Goal: Task Accomplishment & Management: Use online tool/utility

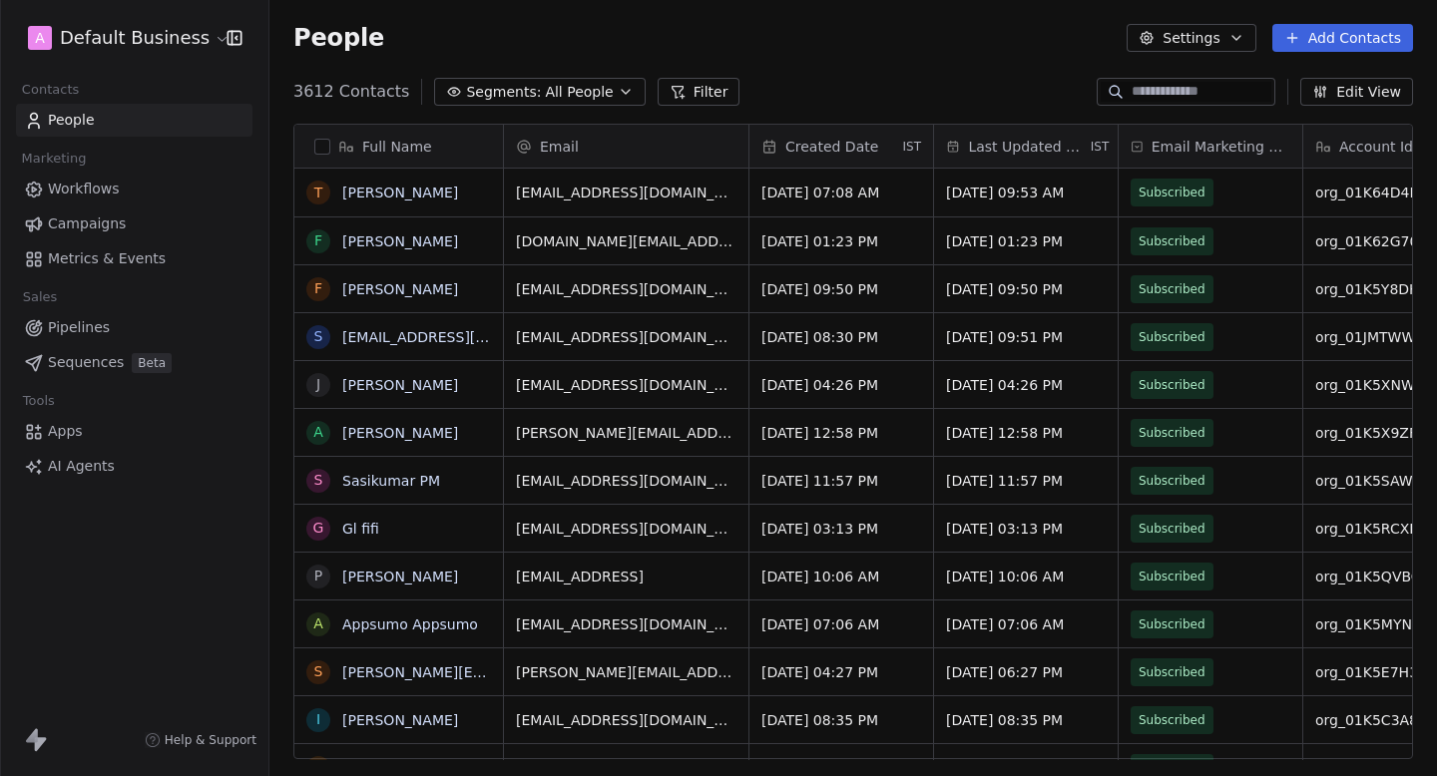
scroll to position [684, 1168]
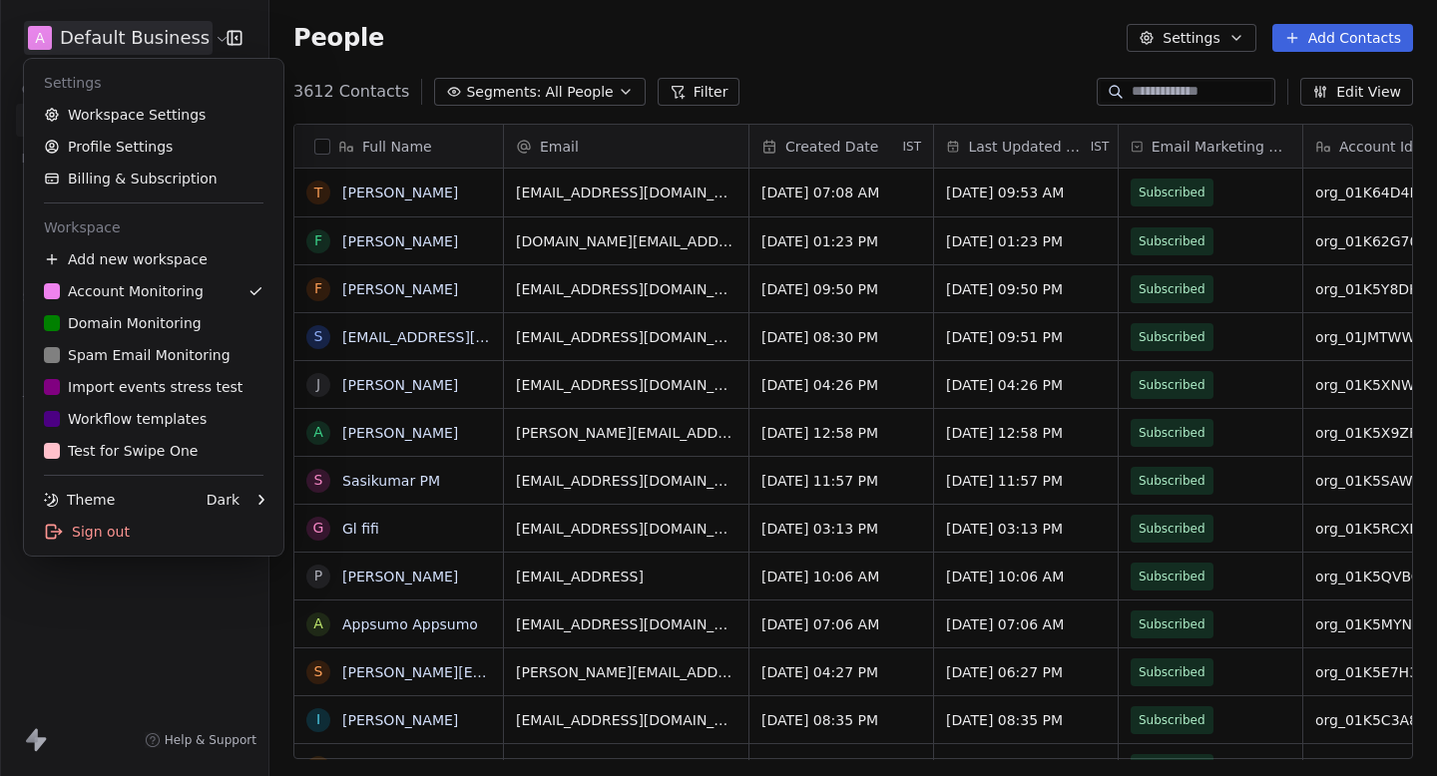
click at [117, 37] on html "A Default Business Contacts People Marketing Workflows Campaigns Metrics & Even…" at bounding box center [718, 388] width 1437 height 776
click at [154, 338] on link "D Domain Monitoring" at bounding box center [153, 323] width 243 height 32
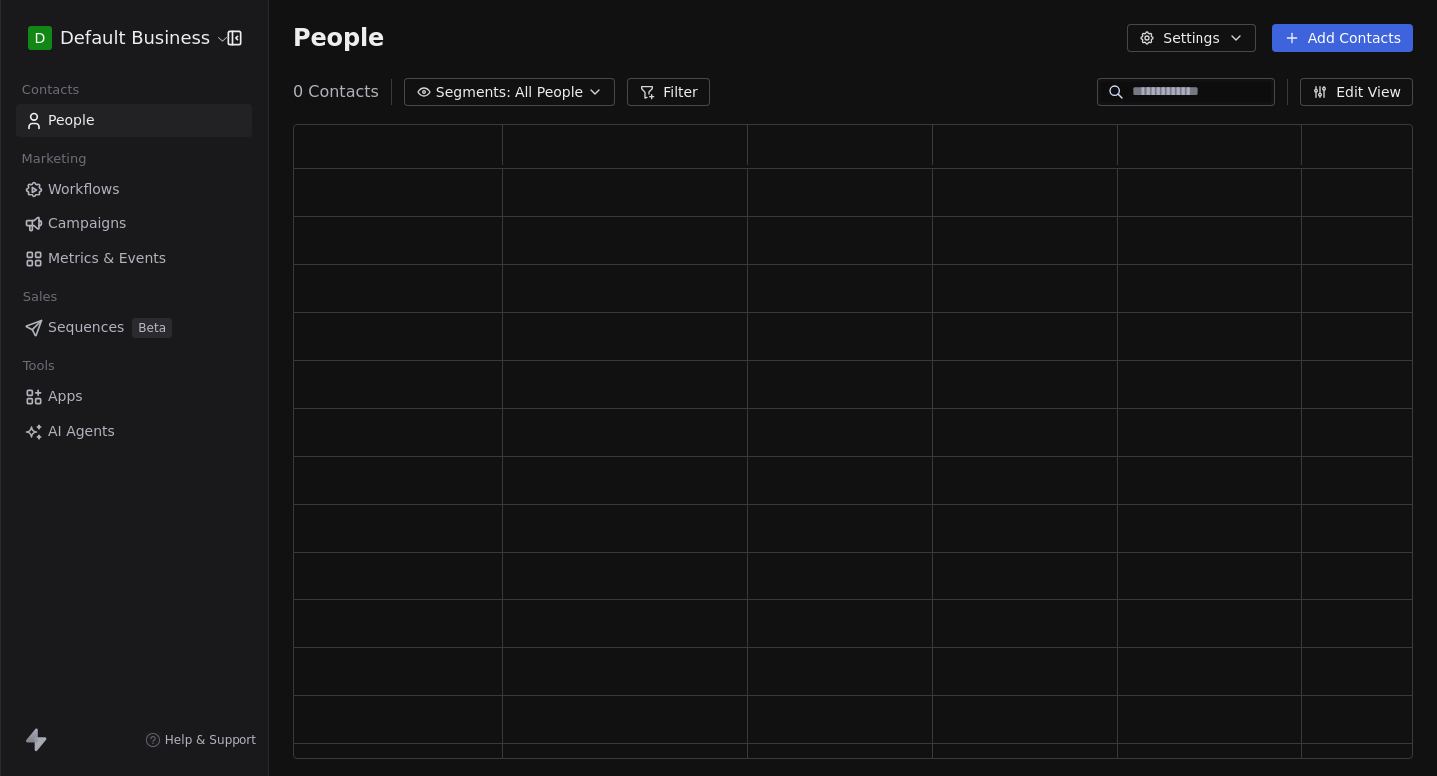
scroll to position [636, 1120]
click at [109, 215] on span "Campaigns" at bounding box center [87, 224] width 78 height 21
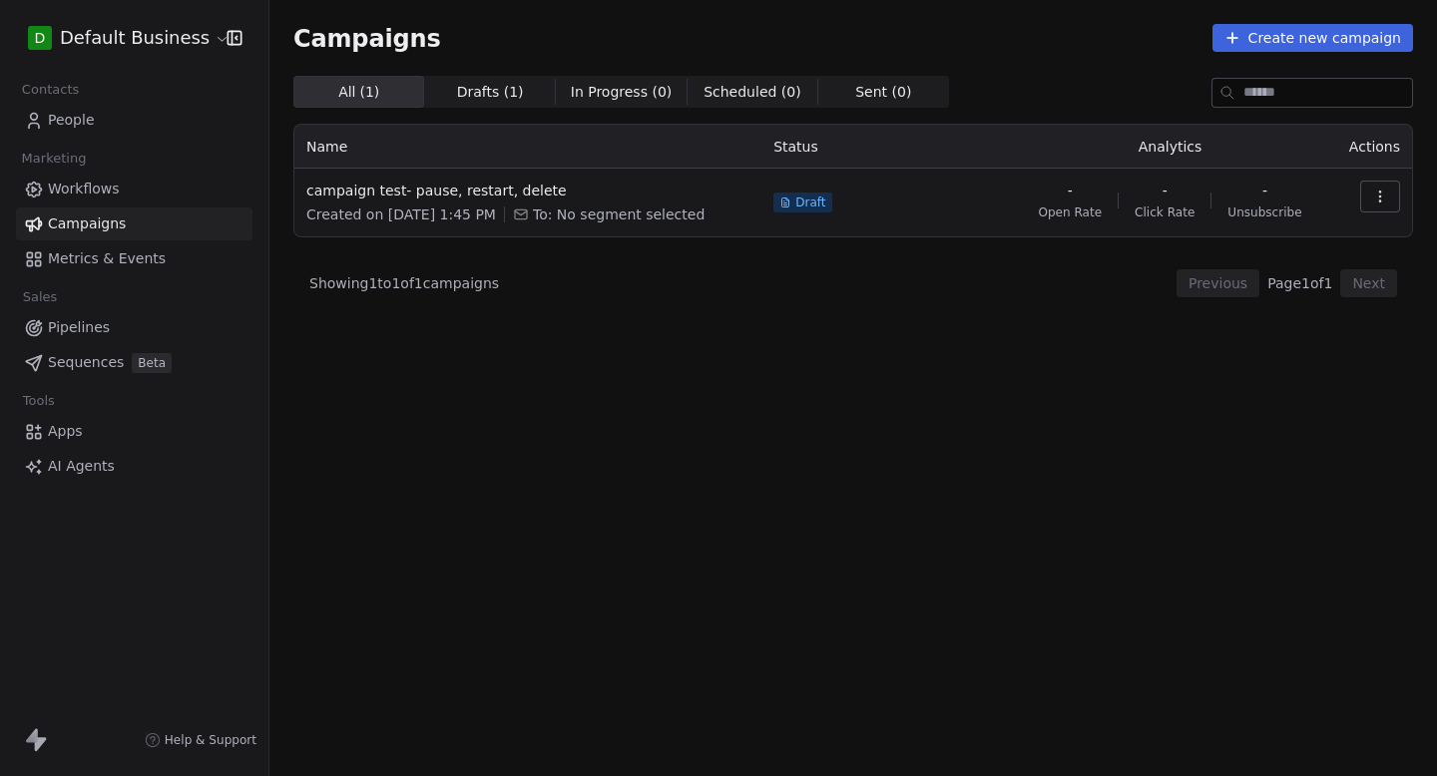
click at [159, 267] on link "Metrics & Events" at bounding box center [134, 258] width 237 height 33
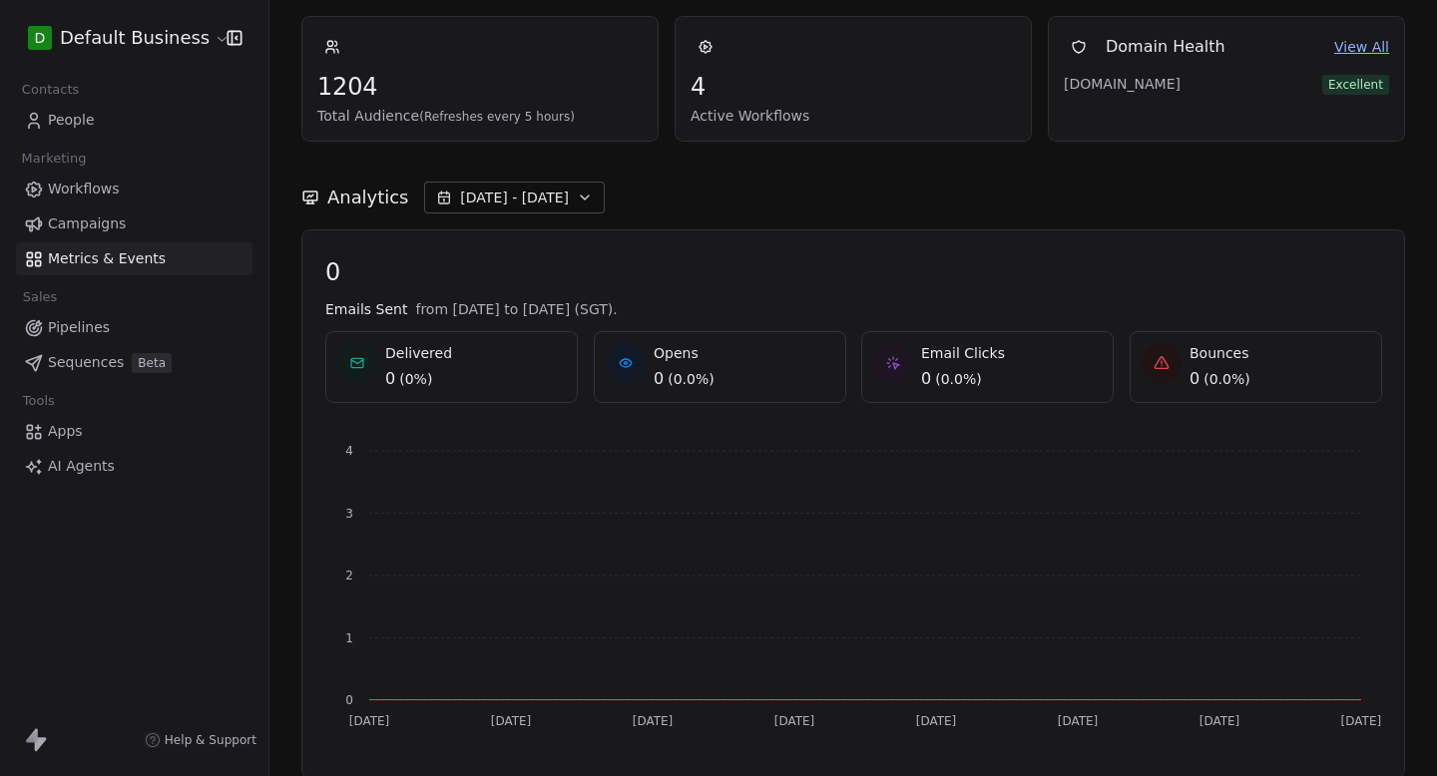
scroll to position [47, 0]
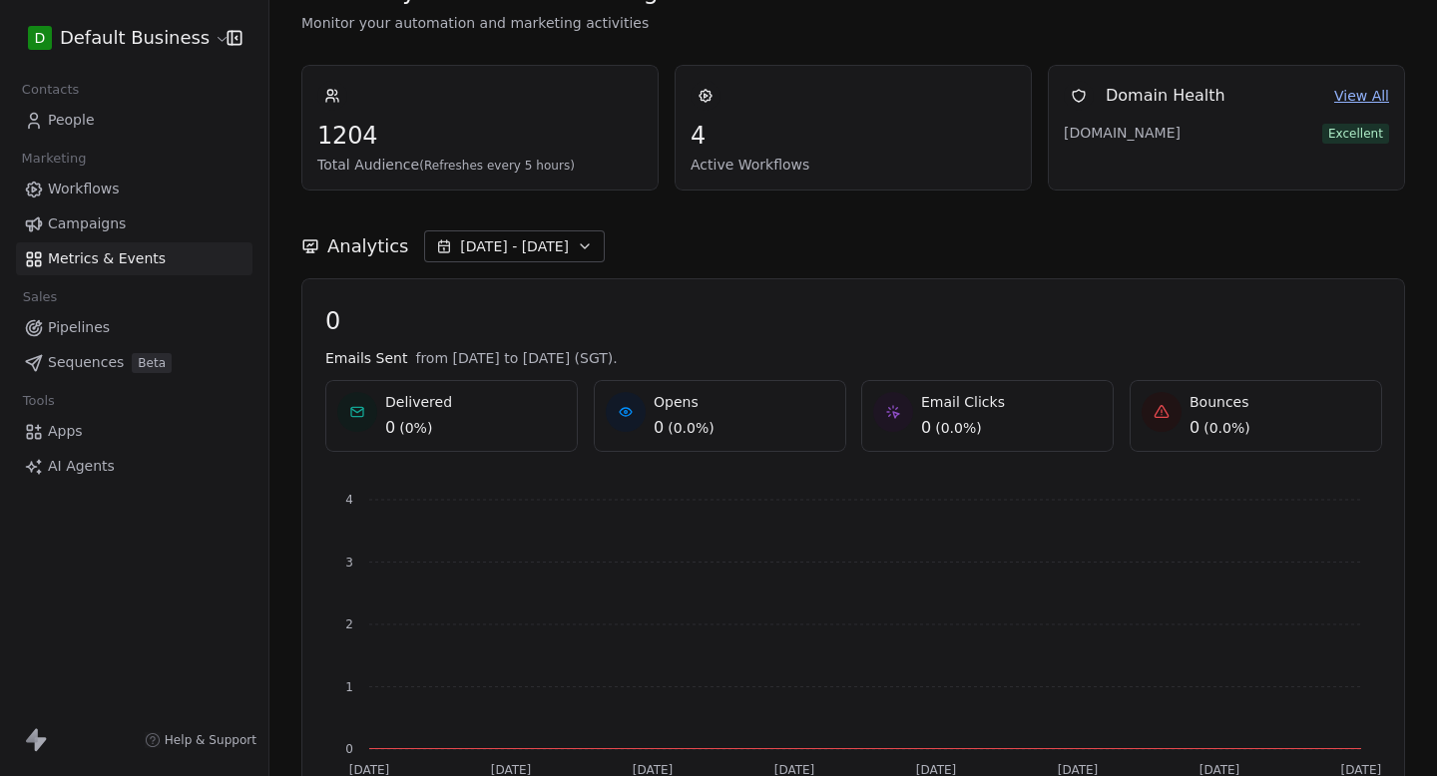
click at [85, 127] on span "People" at bounding box center [71, 120] width 47 height 21
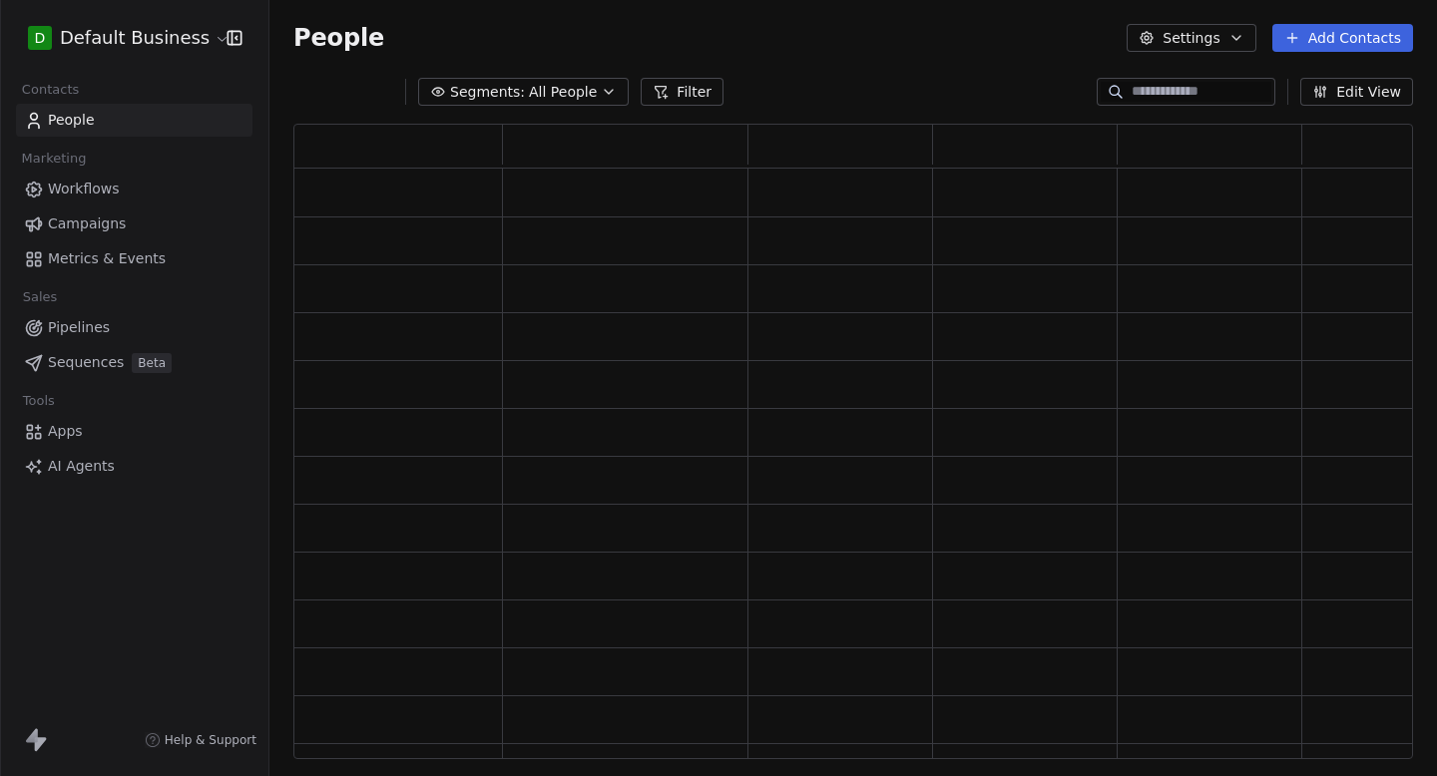
scroll to position [636, 1120]
click at [125, 64] on div "D Default Business" at bounding box center [134, 38] width 268 height 76
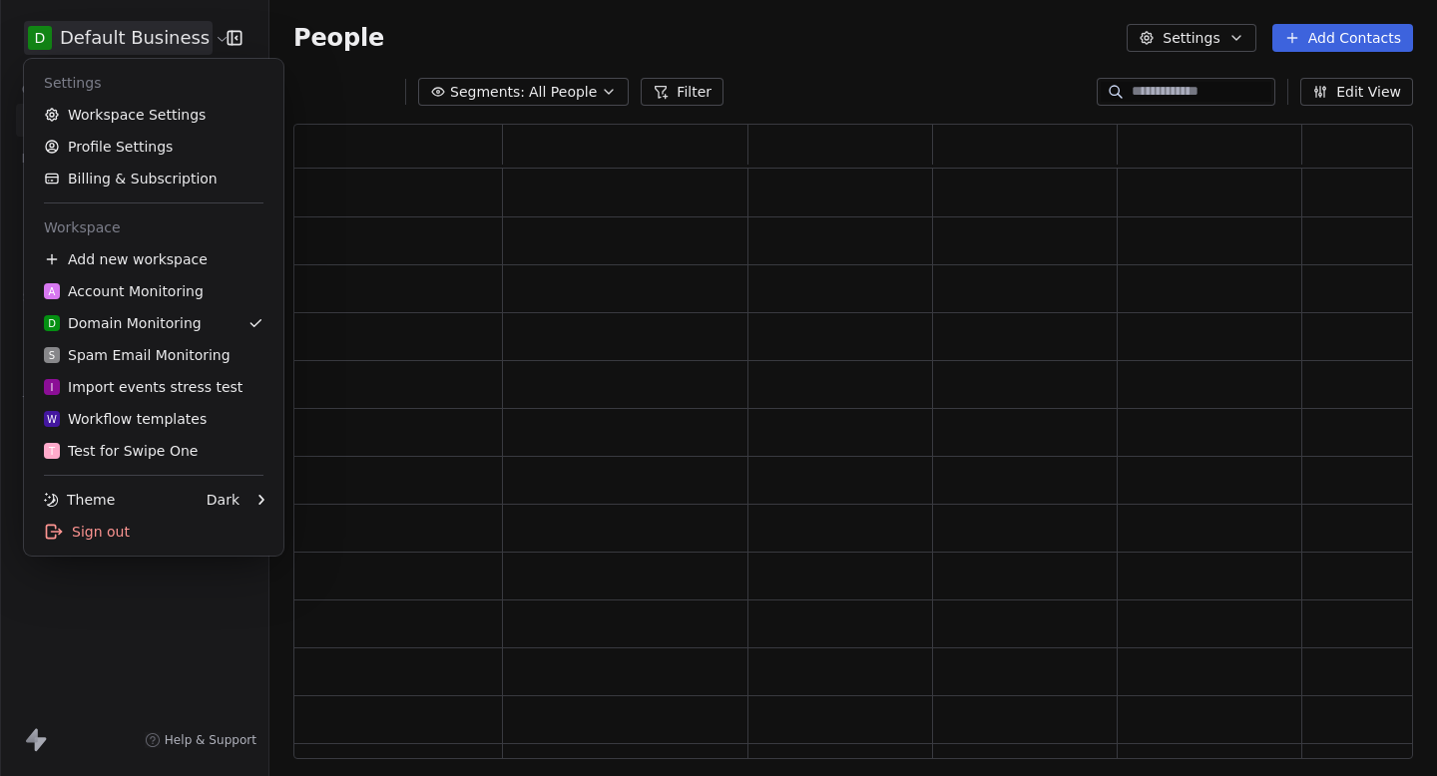
click at [164, 39] on html "D Default Business Contacts People Marketing Workflows Campaigns Metrics & Even…" at bounding box center [718, 388] width 1437 height 776
click at [127, 445] on div "T Test for Swipe One" at bounding box center [121, 451] width 154 height 20
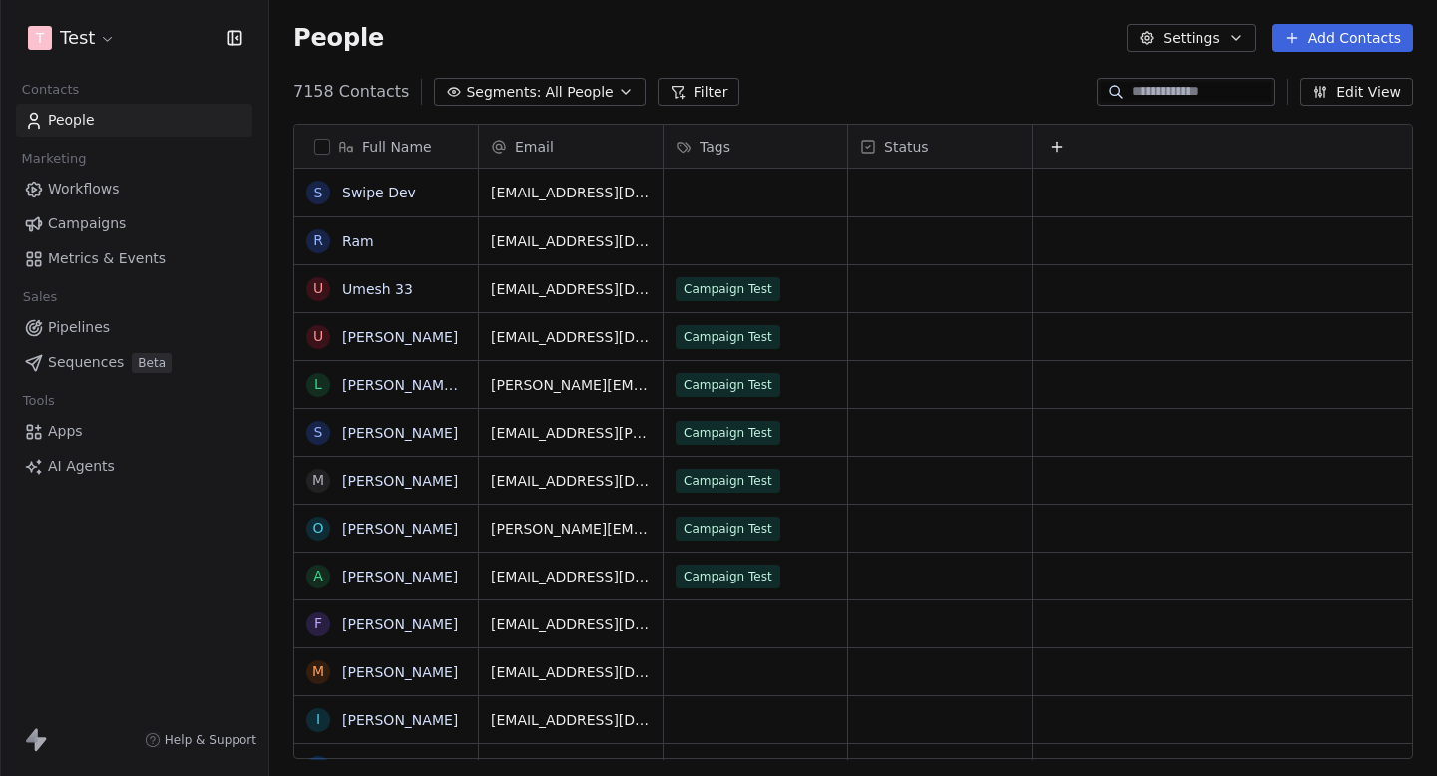
scroll to position [684, 1168]
click at [91, 251] on span "Metrics & Events" at bounding box center [107, 258] width 118 height 21
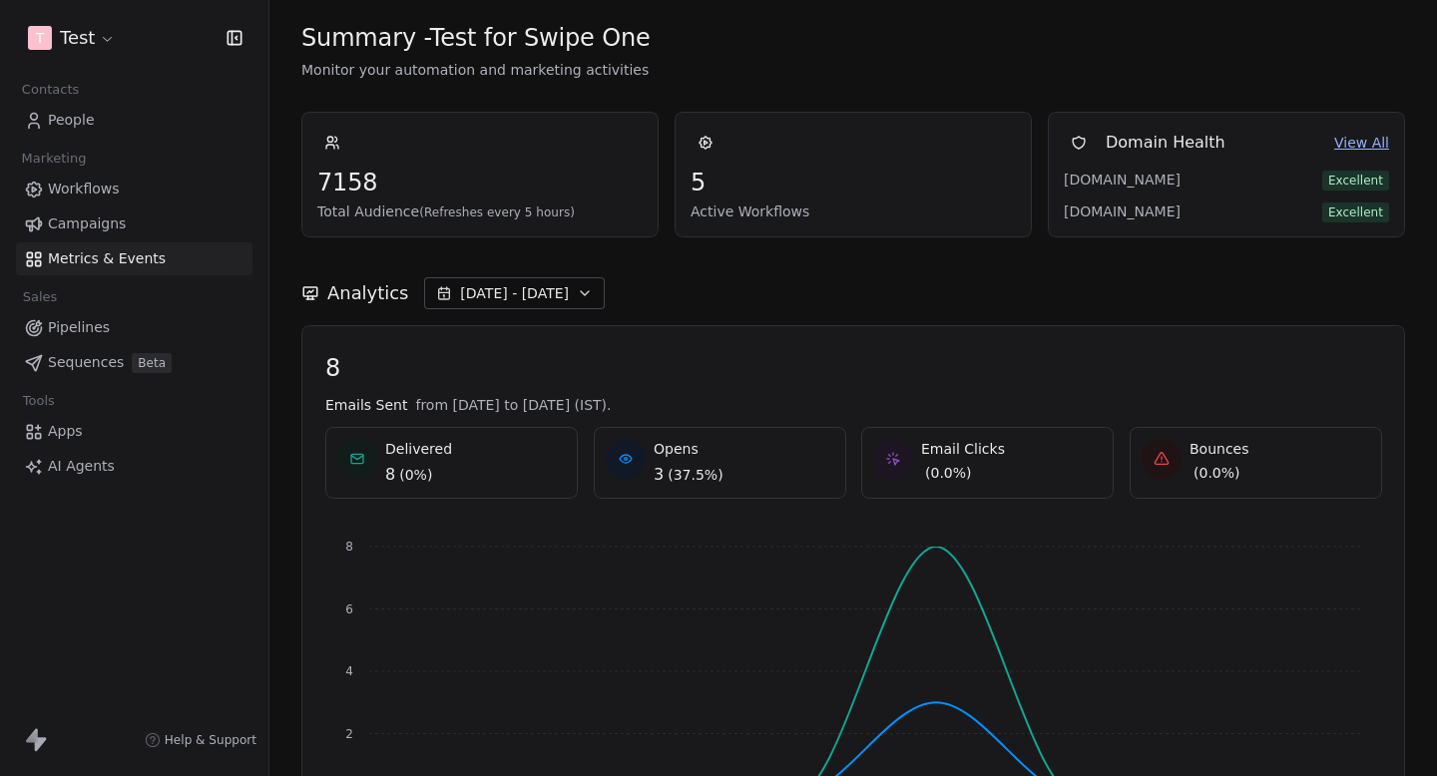
click at [116, 231] on span "Campaigns" at bounding box center [87, 224] width 78 height 21
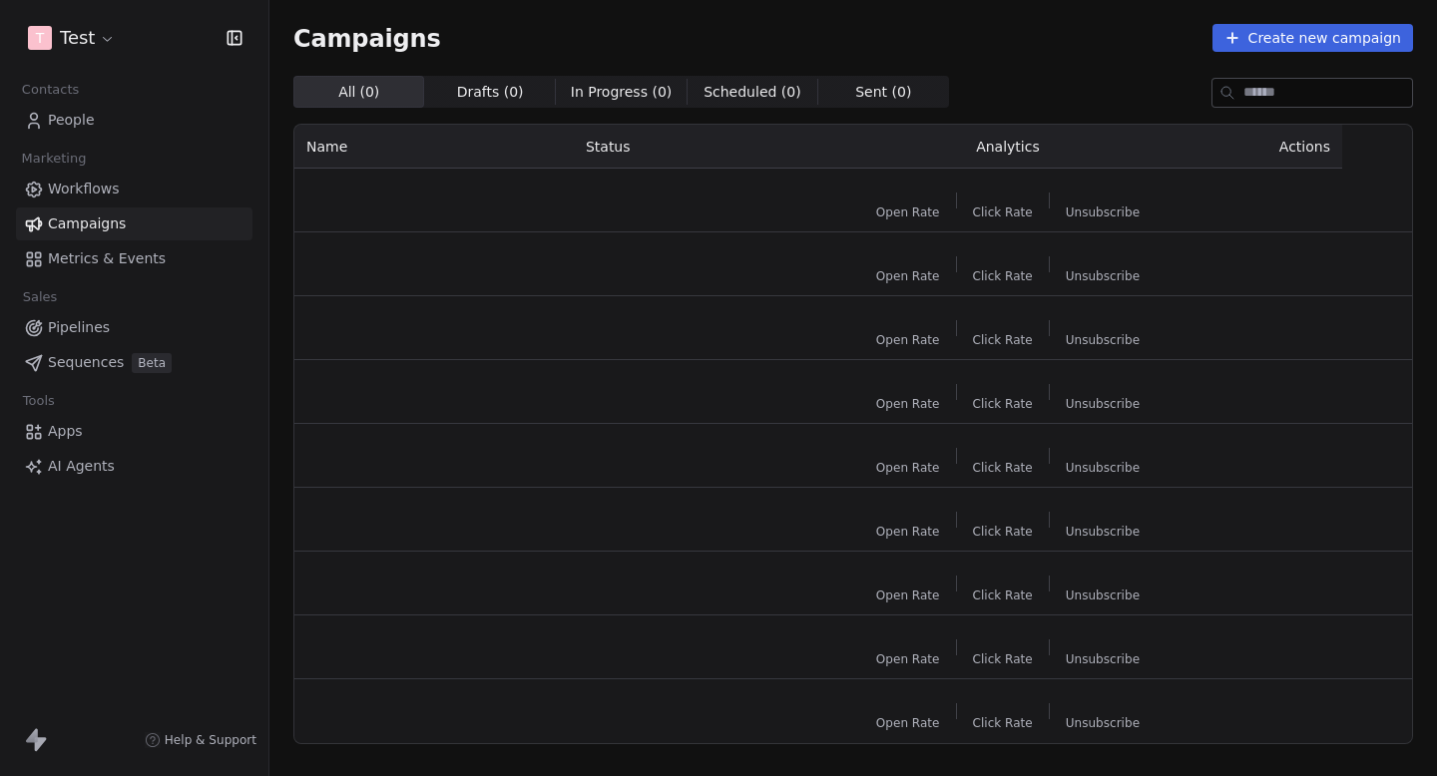
click at [116, 266] on span "Metrics & Events" at bounding box center [107, 258] width 118 height 21
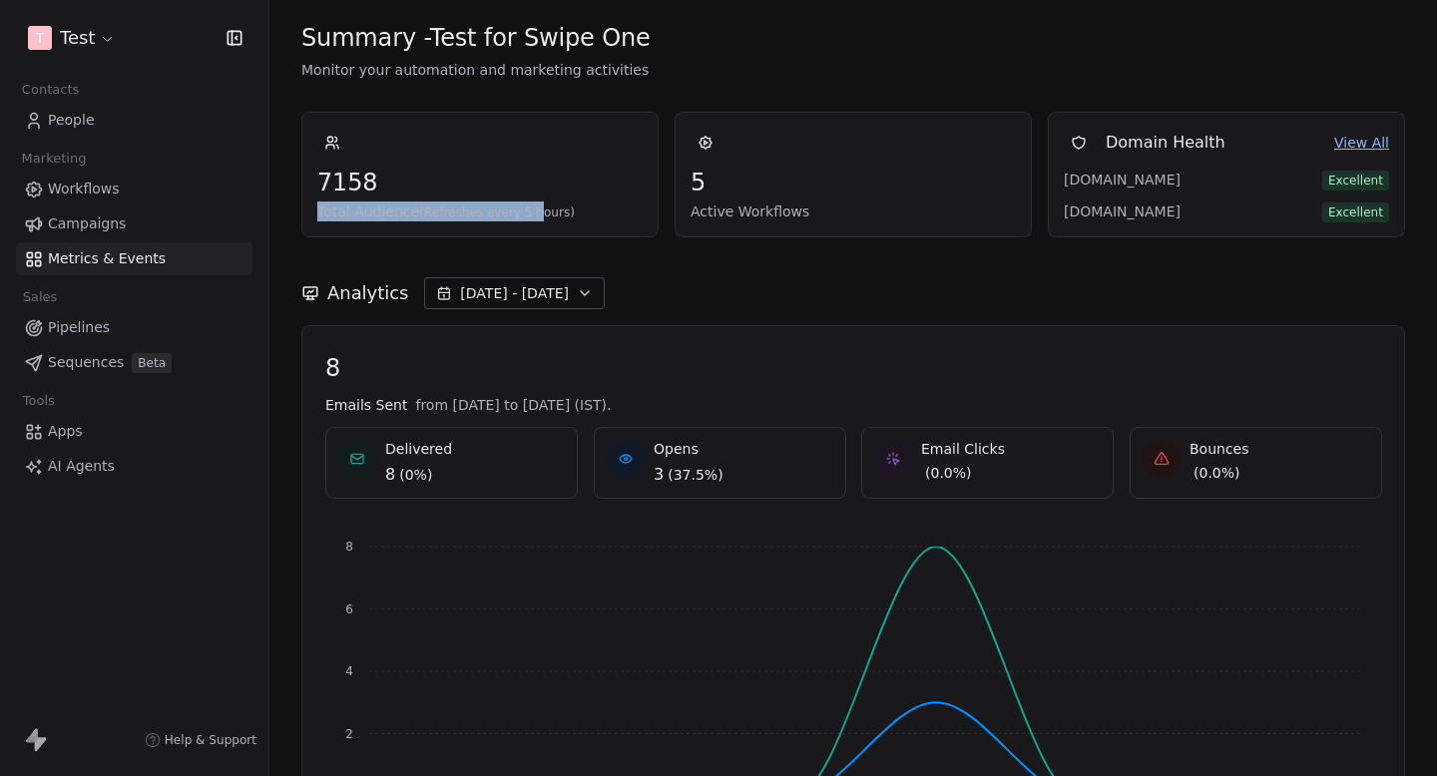
drag, startPoint x: 307, startPoint y: 207, endPoint x: 568, endPoint y: 207, distance: 260.5
click at [566, 207] on div "7158 Total Audience (Refreshes every 5 hours)" at bounding box center [479, 175] width 357 height 126
click at [568, 207] on span "Total Audience (Refreshes every 5 hours)" at bounding box center [479, 212] width 325 height 20
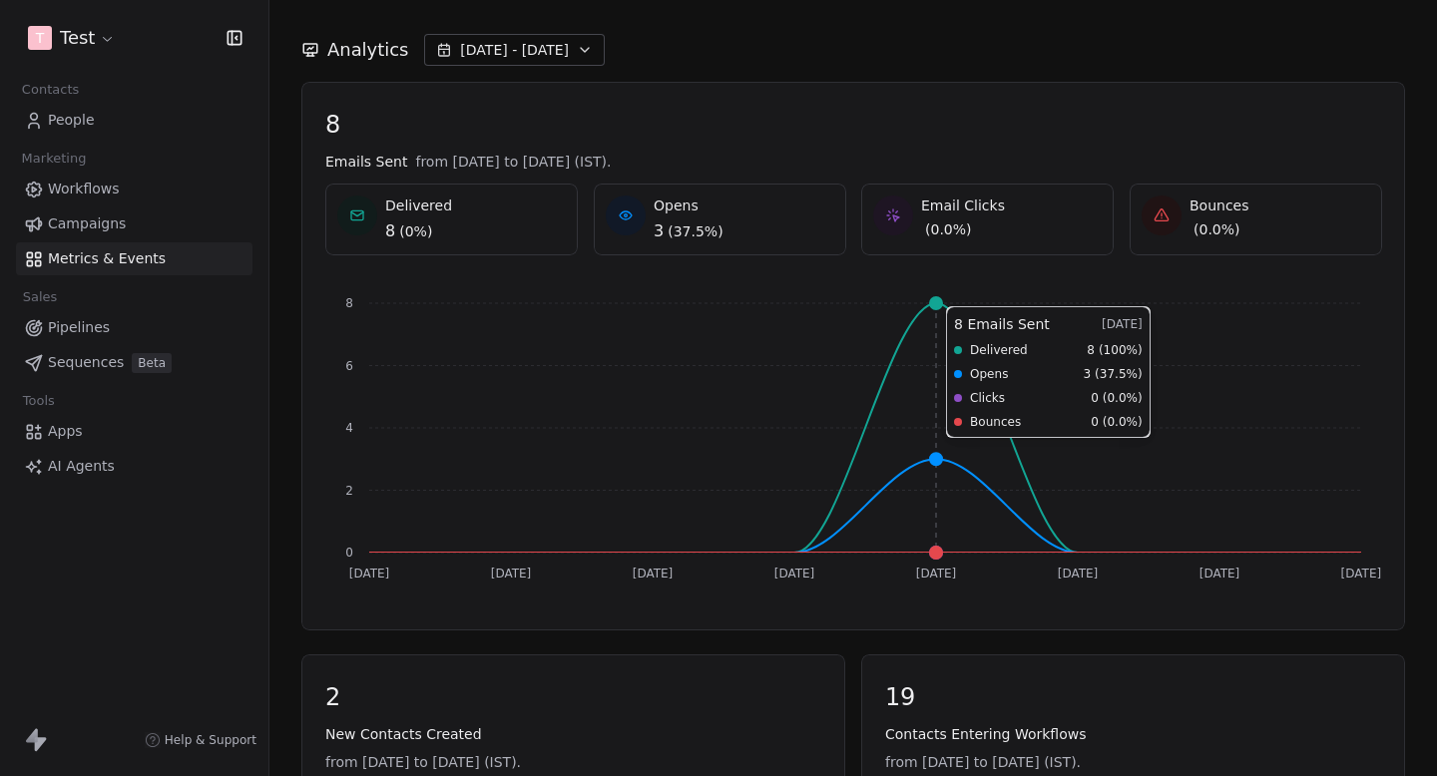
scroll to position [187, 0]
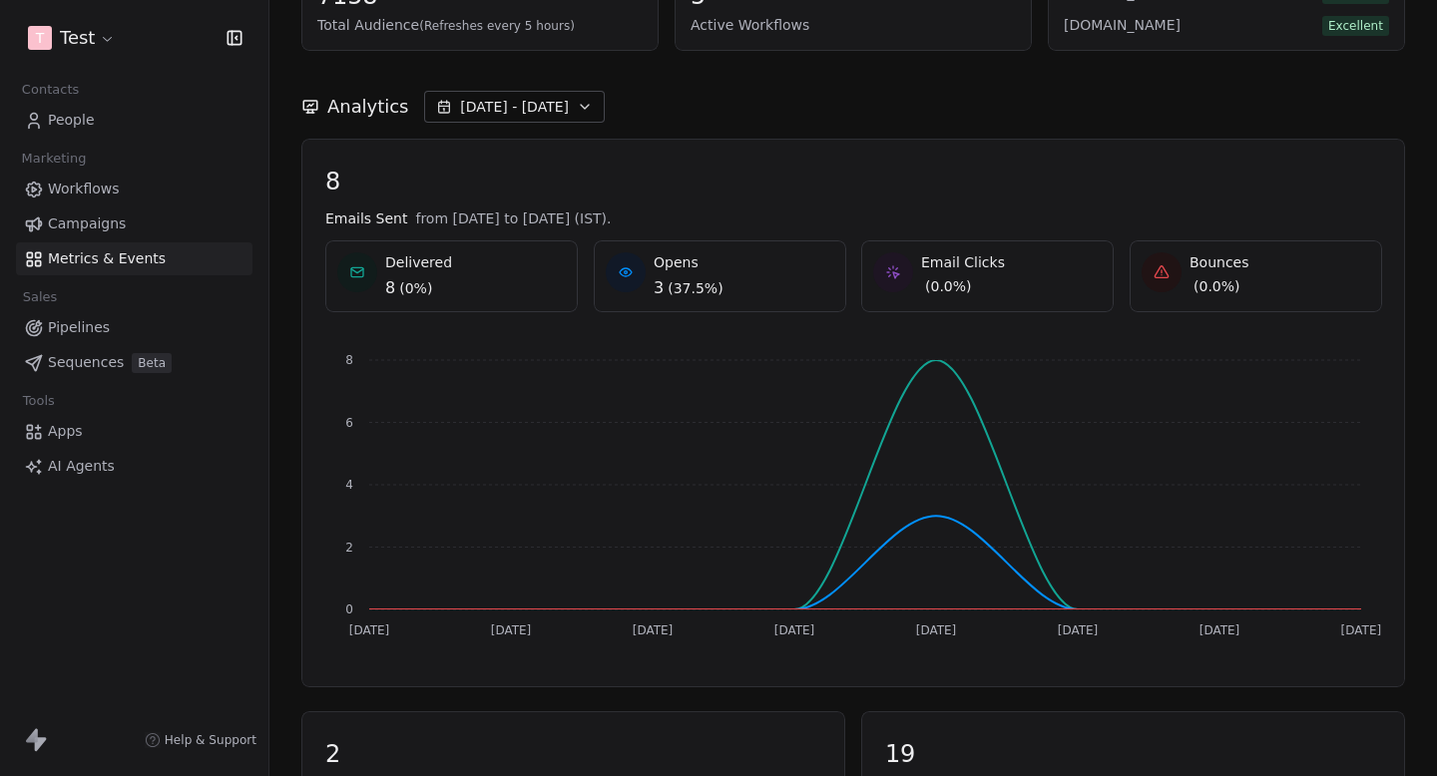
click at [103, 222] on span "Campaigns" at bounding box center [87, 224] width 78 height 21
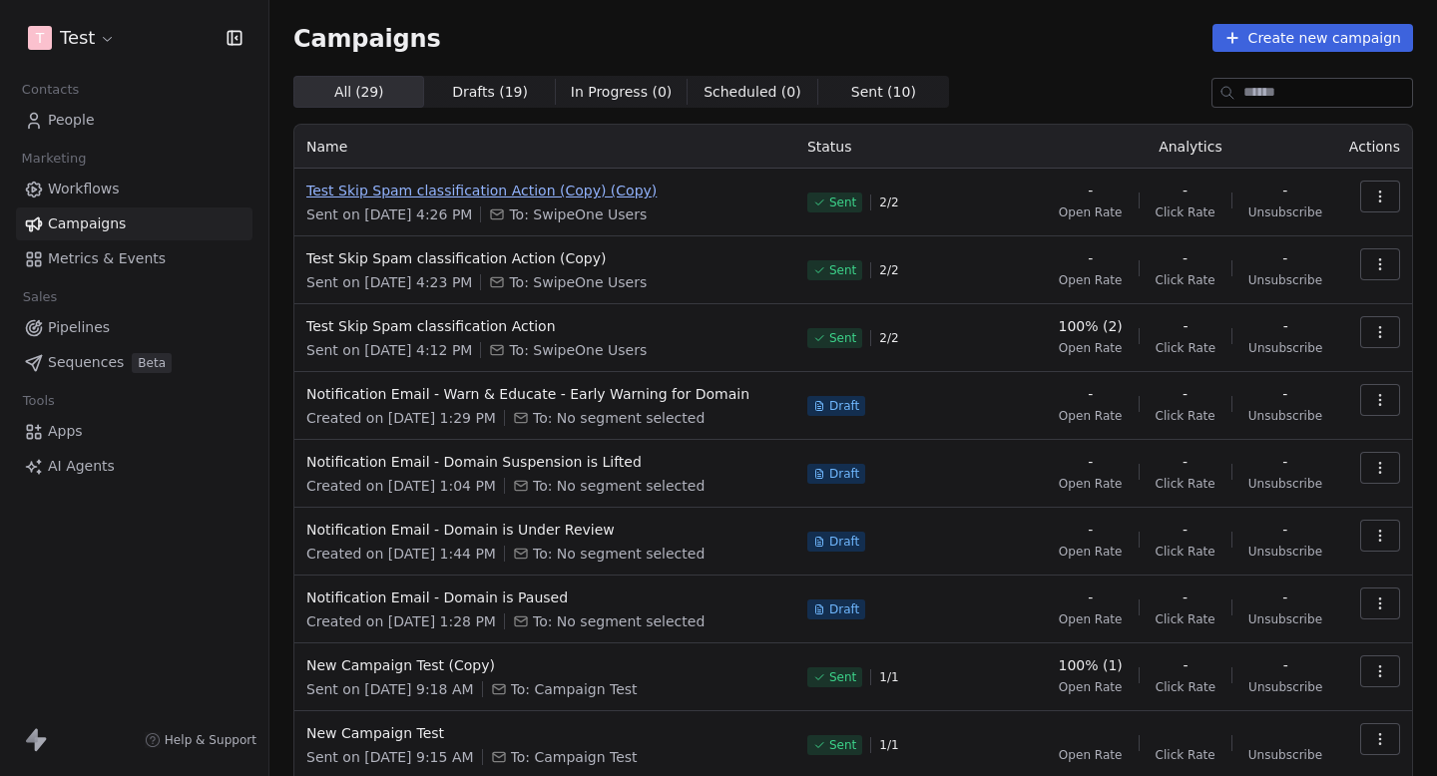
click at [481, 195] on span "Test Skip Spam classification Action (Copy) (Copy)" at bounding box center [544, 191] width 477 height 20
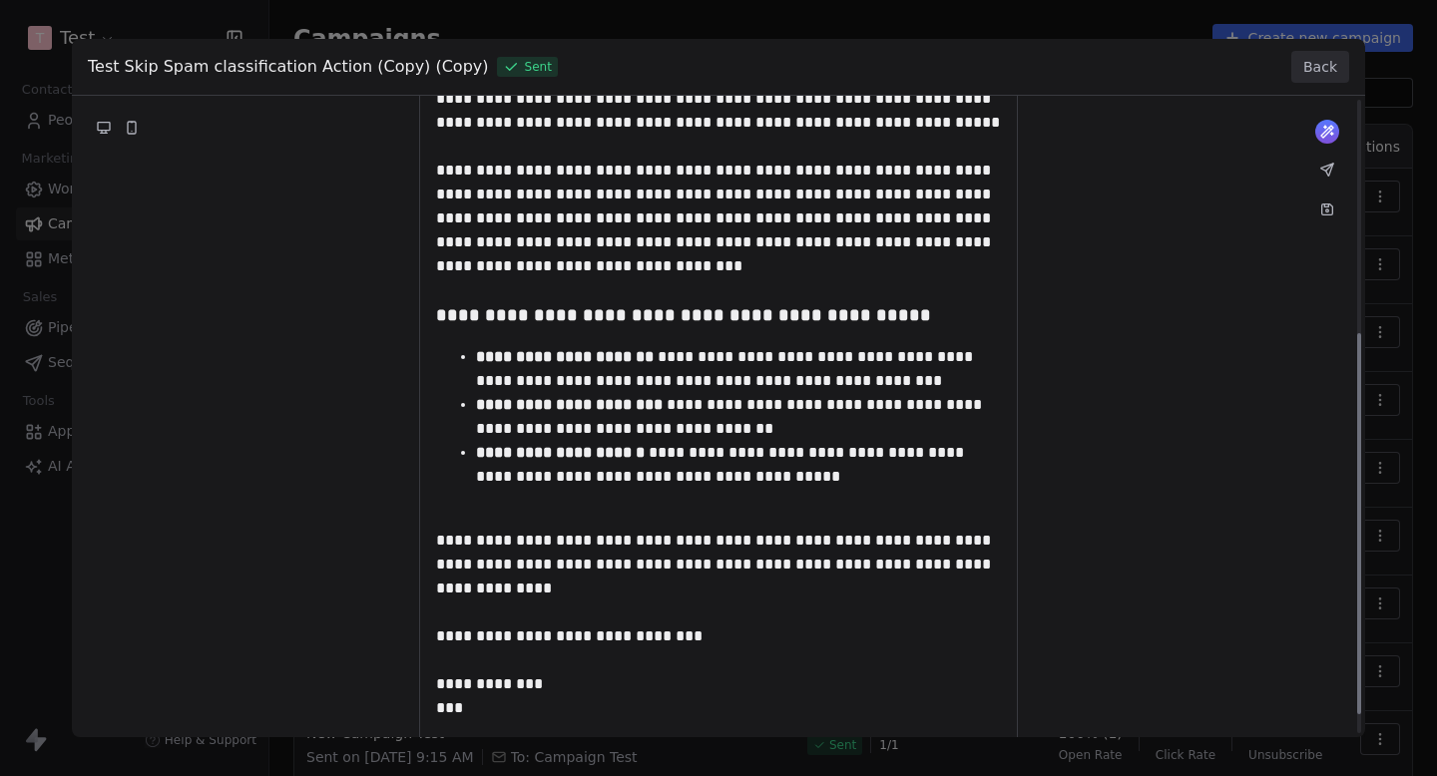
scroll to position [425, 0]
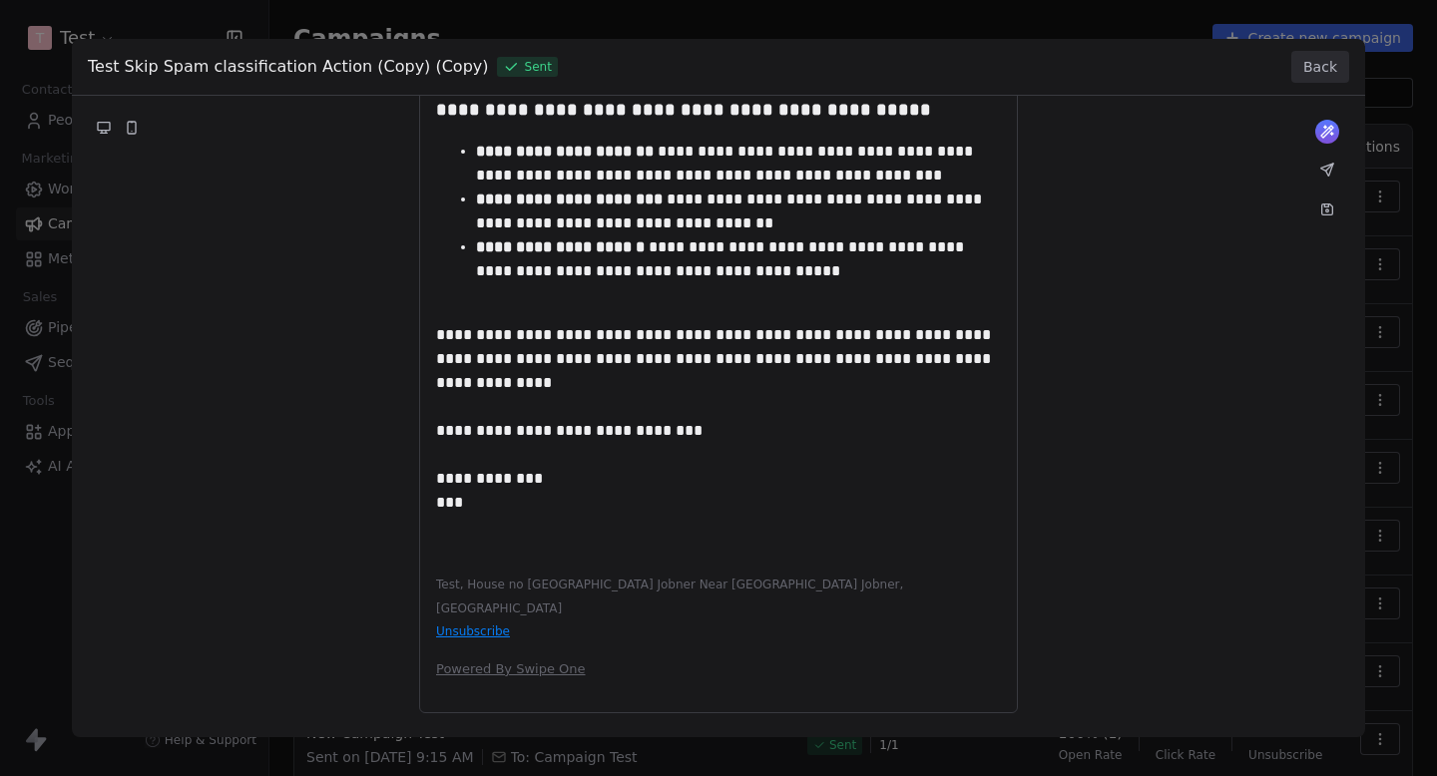
click at [1324, 70] on button "Back" at bounding box center [1320, 67] width 58 height 32
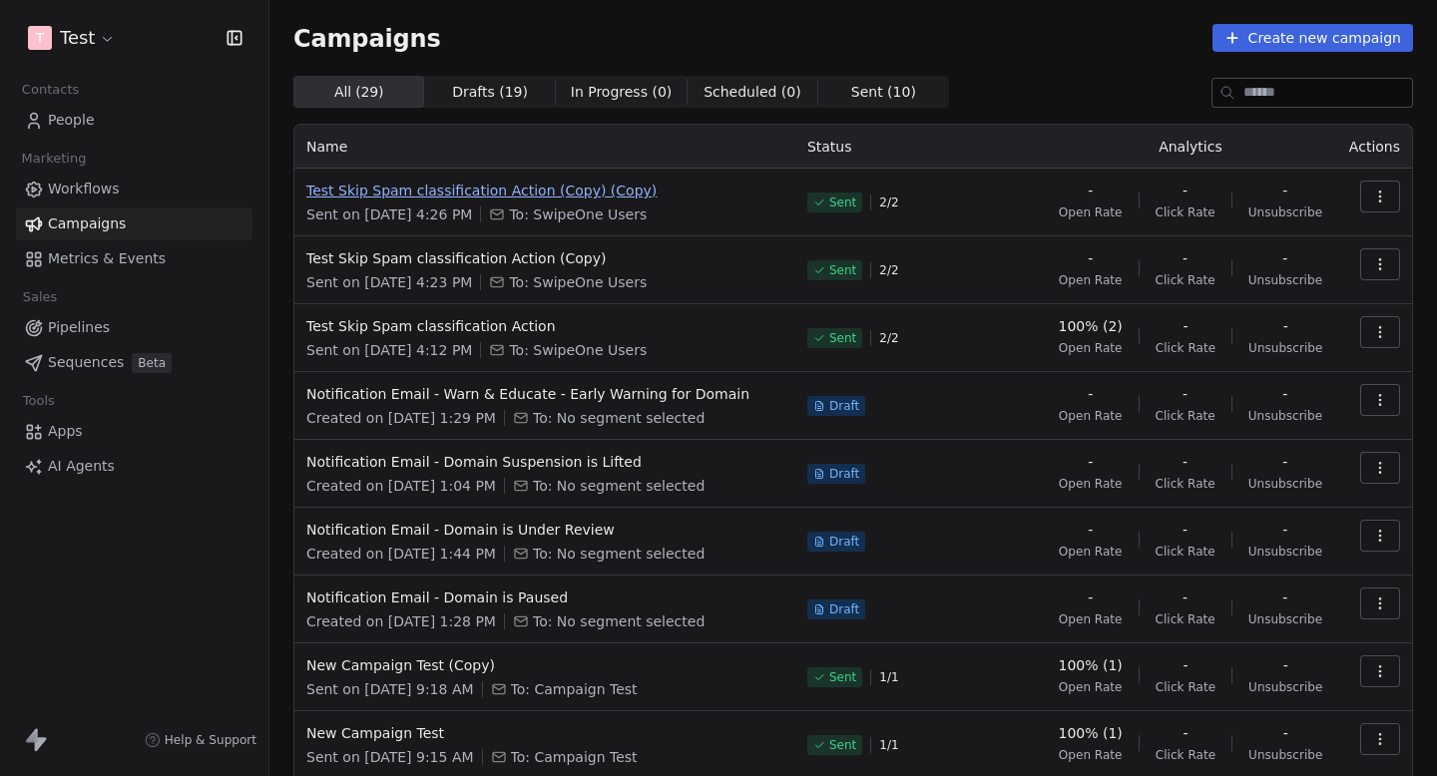
click at [552, 185] on span "Test Skip Spam classification Action (Copy) (Copy)" at bounding box center [544, 191] width 477 height 20
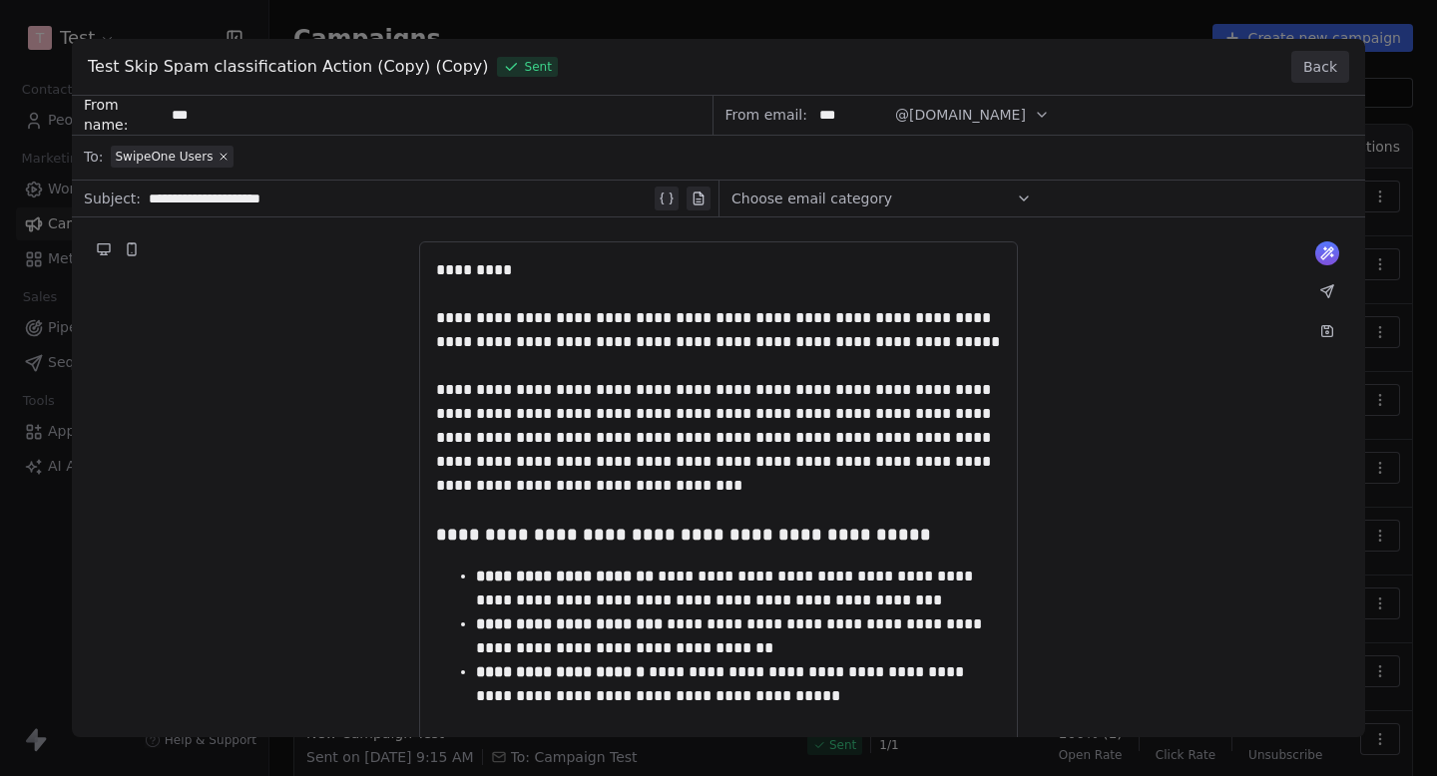
click at [1334, 62] on button "Back" at bounding box center [1320, 67] width 58 height 32
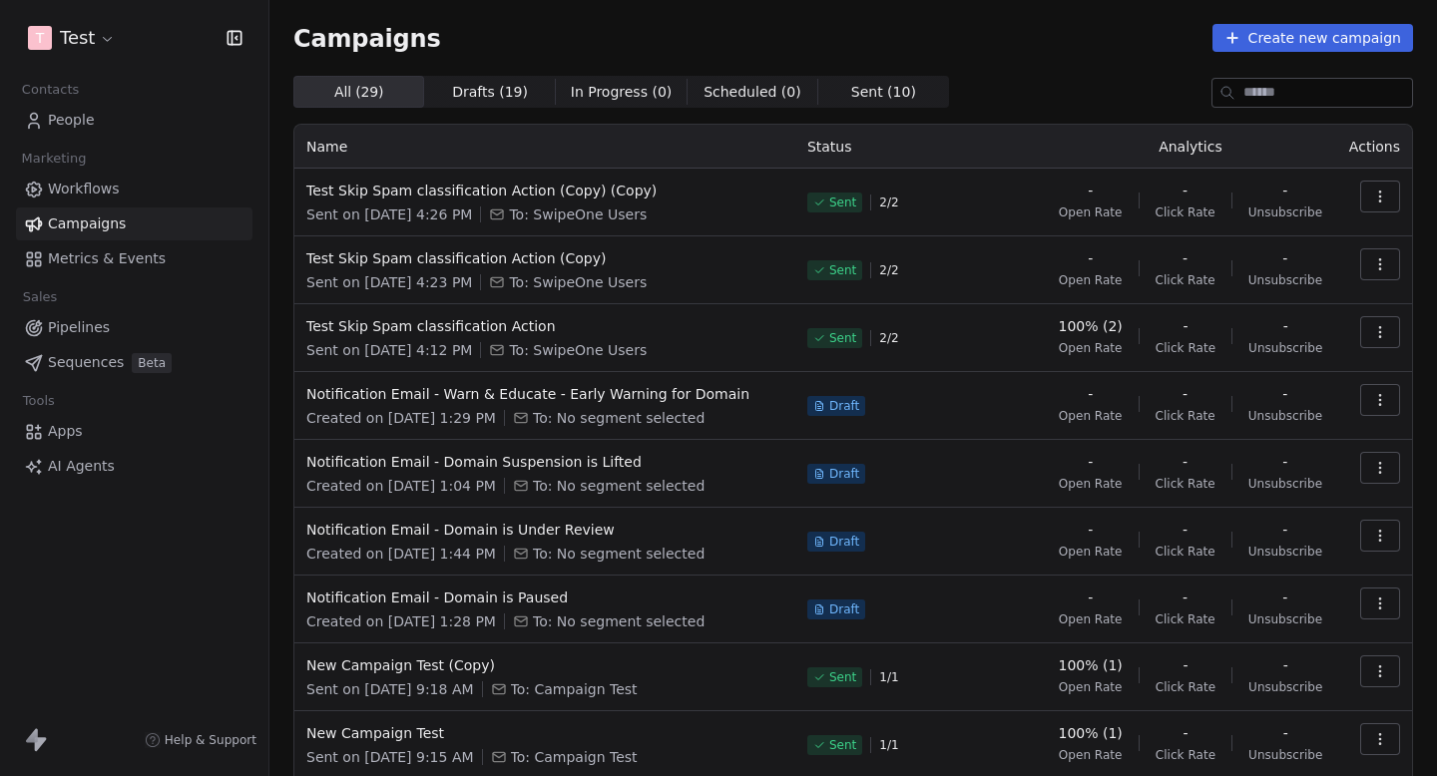
click at [1394, 196] on button "button" at bounding box center [1380, 197] width 40 height 32
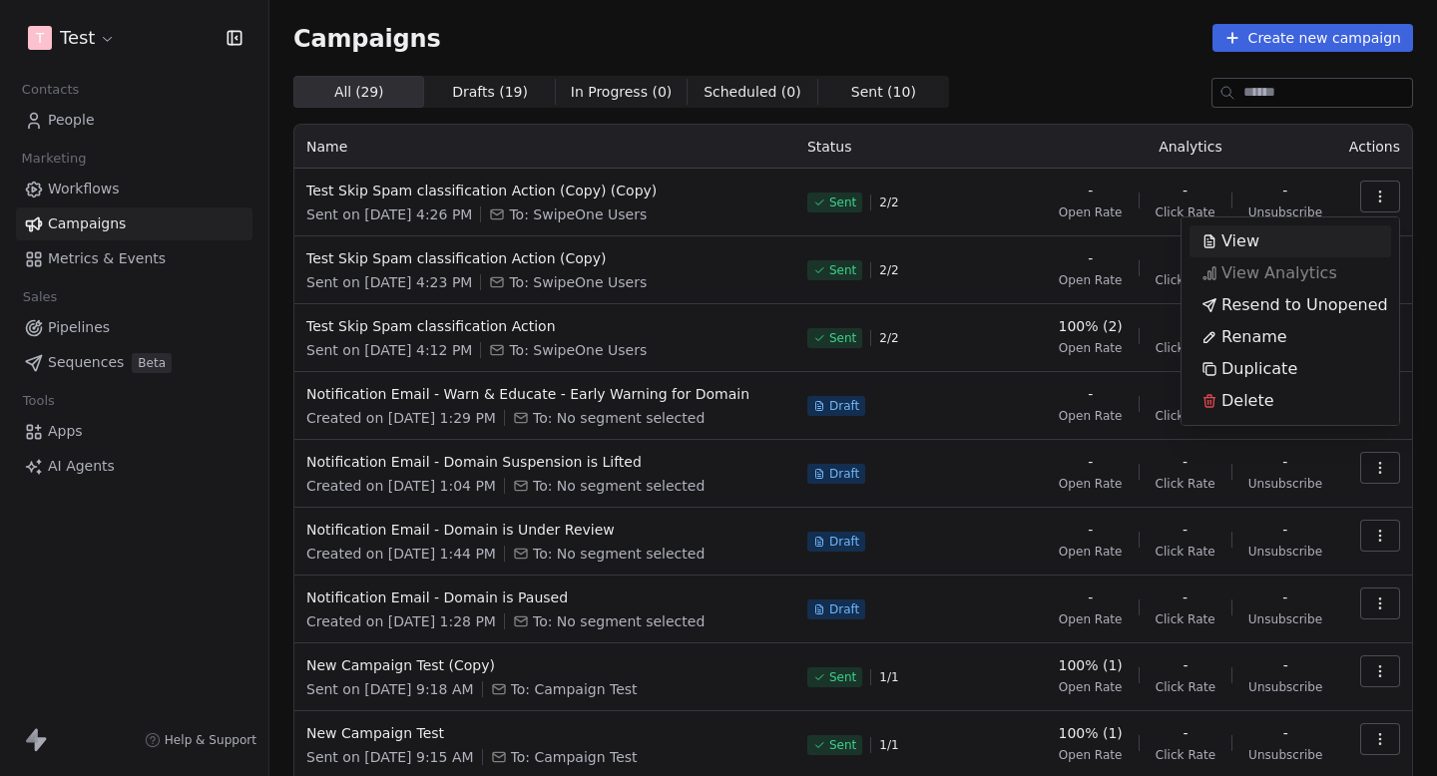
click at [1087, 86] on html "T Test Contacts People Marketing Workflows Campaigns Metrics & Events Sales Pip…" at bounding box center [718, 388] width 1437 height 776
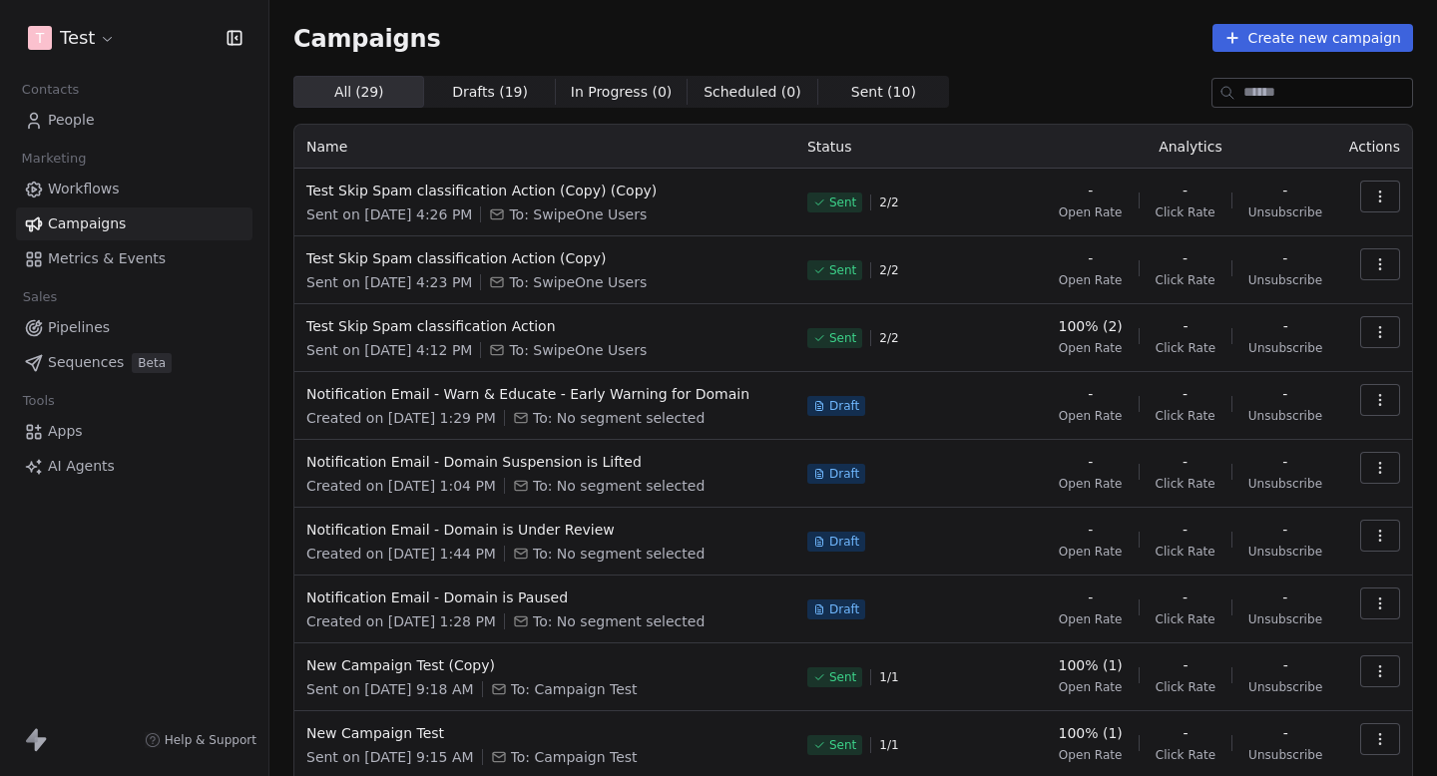
scroll to position [156, 0]
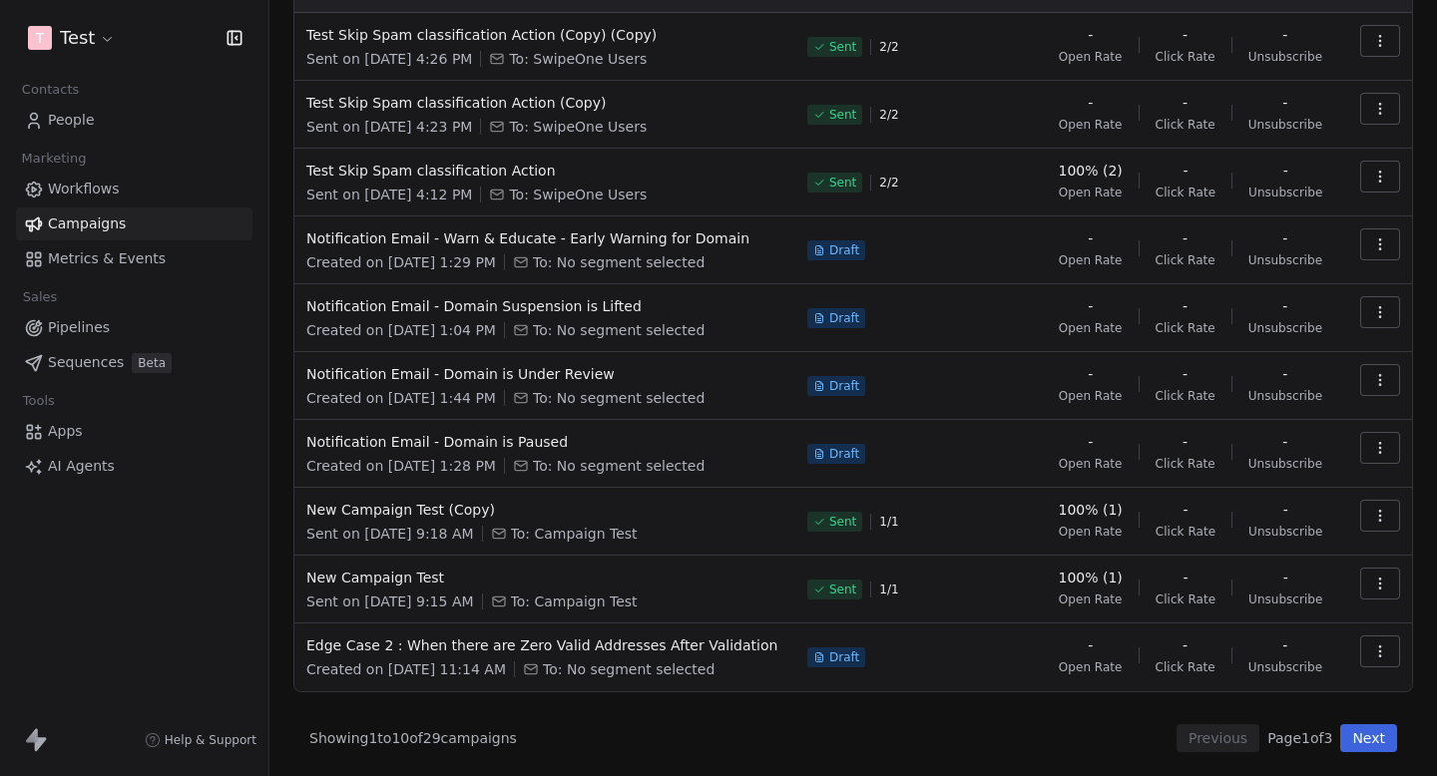
click at [1389, 728] on button "Next" at bounding box center [1368, 738] width 57 height 28
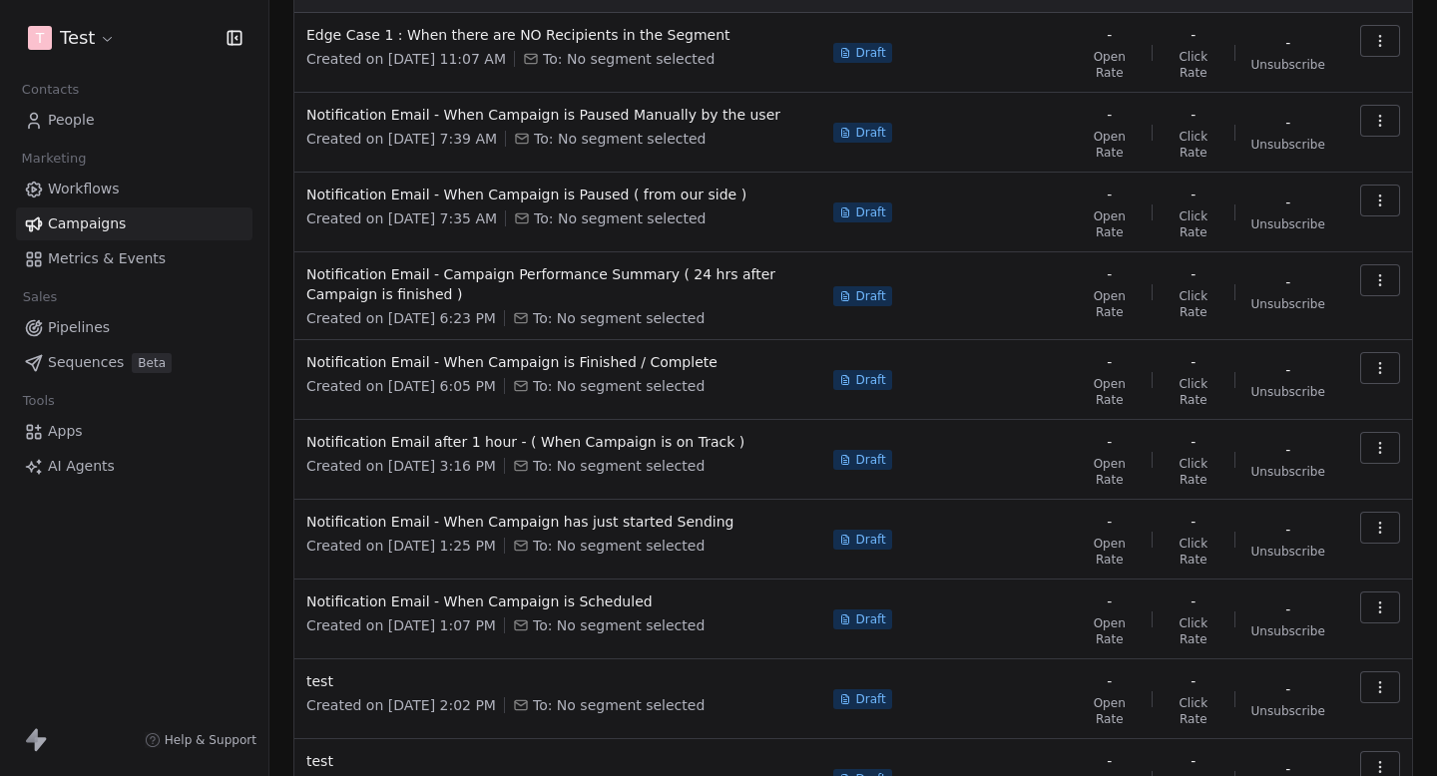
scroll to position [83, 0]
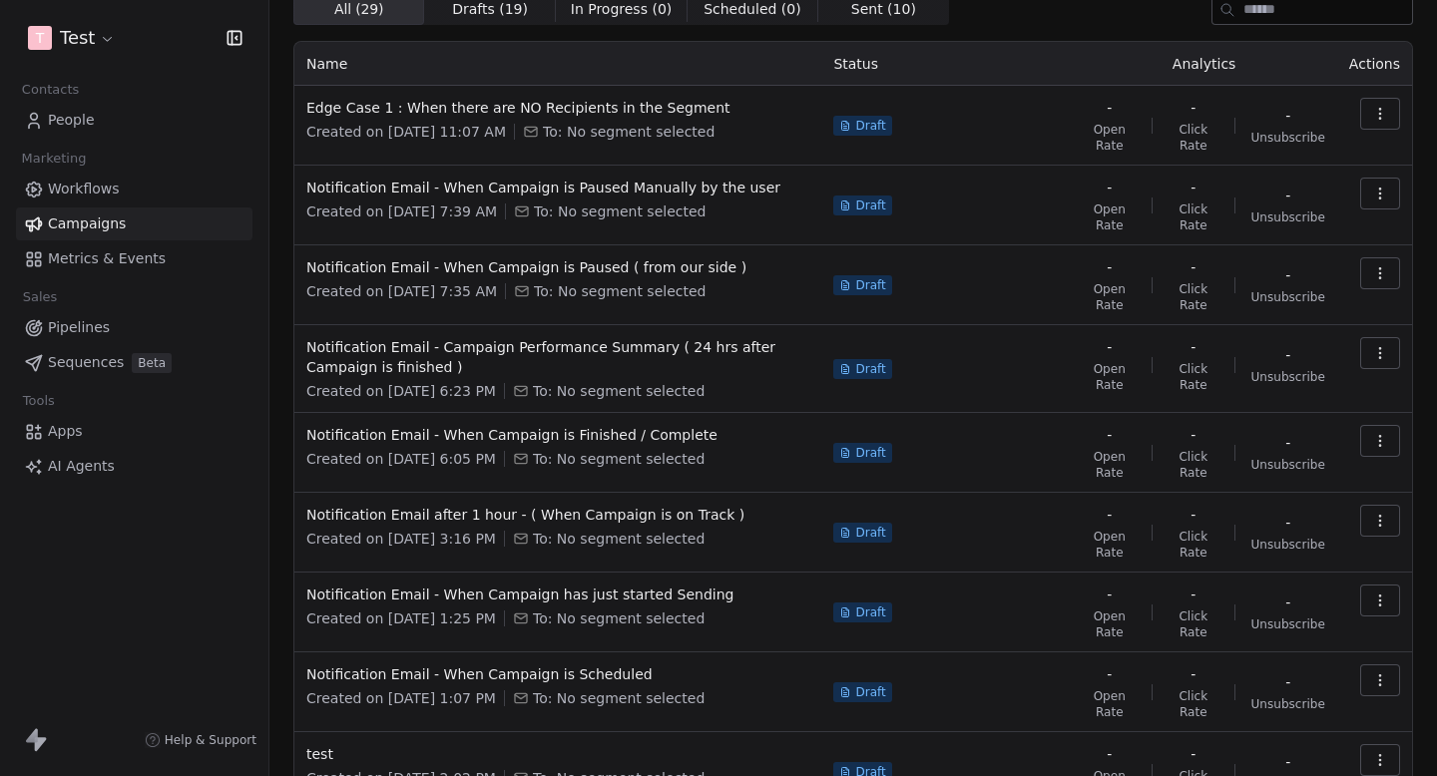
click at [699, 172] on td "Notification Email - When Campaign is Paused Manually by the user Created on [D…" at bounding box center [557, 206] width 527 height 80
click at [686, 182] on span "Notification Email - When Campaign is Paused Manually by the user" at bounding box center [557, 188] width 503 height 20
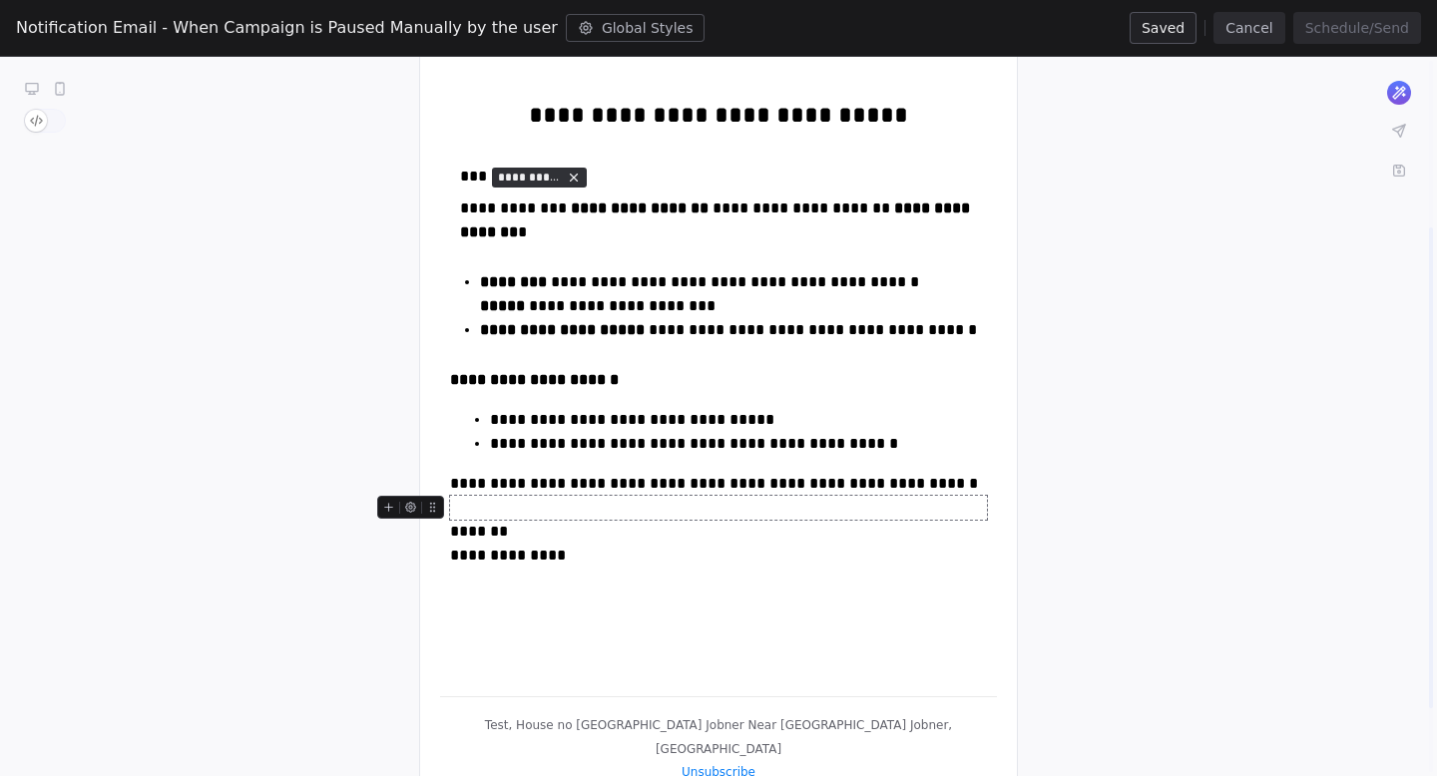
scroll to position [249, 0]
click at [1258, 32] on button "Cancel" at bounding box center [1248, 28] width 71 height 32
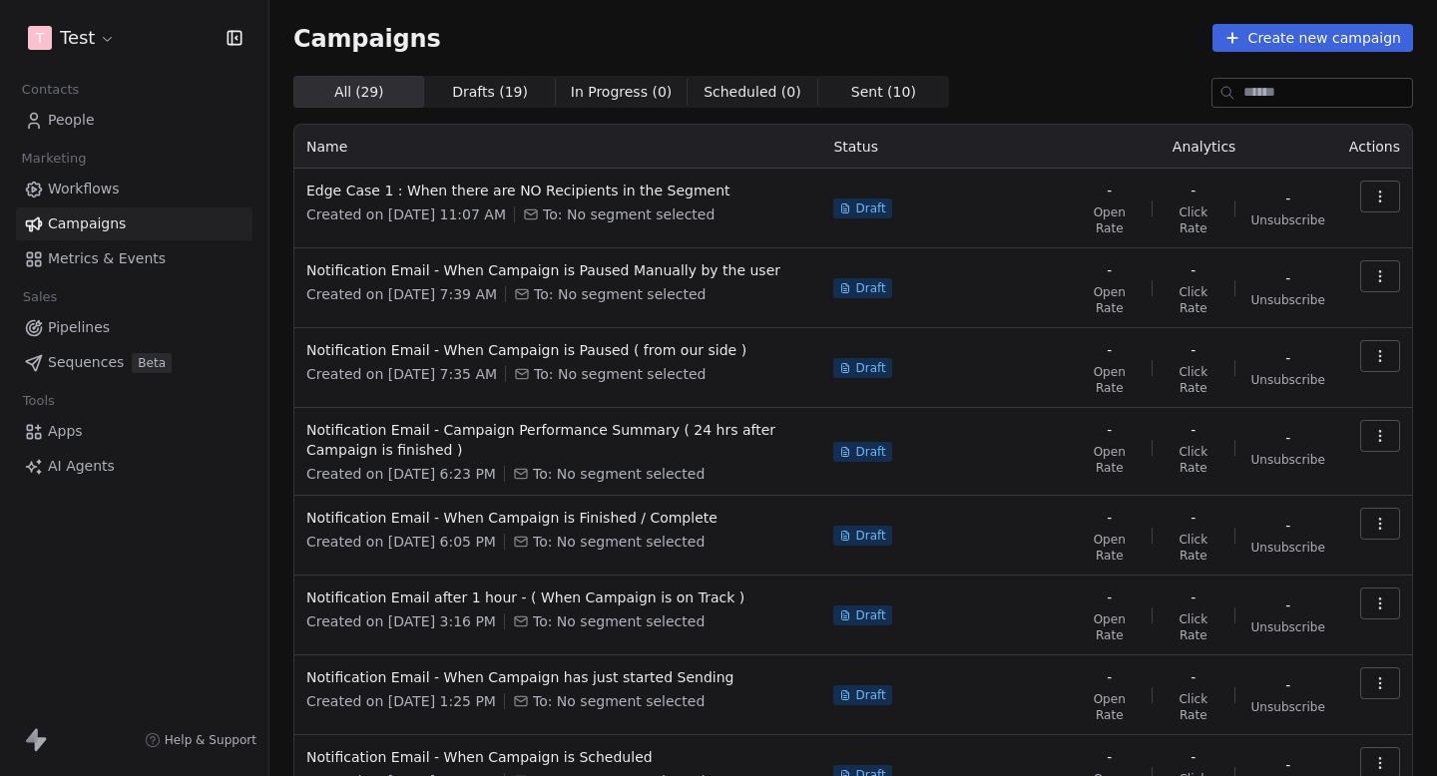
scroll to position [27, 0]
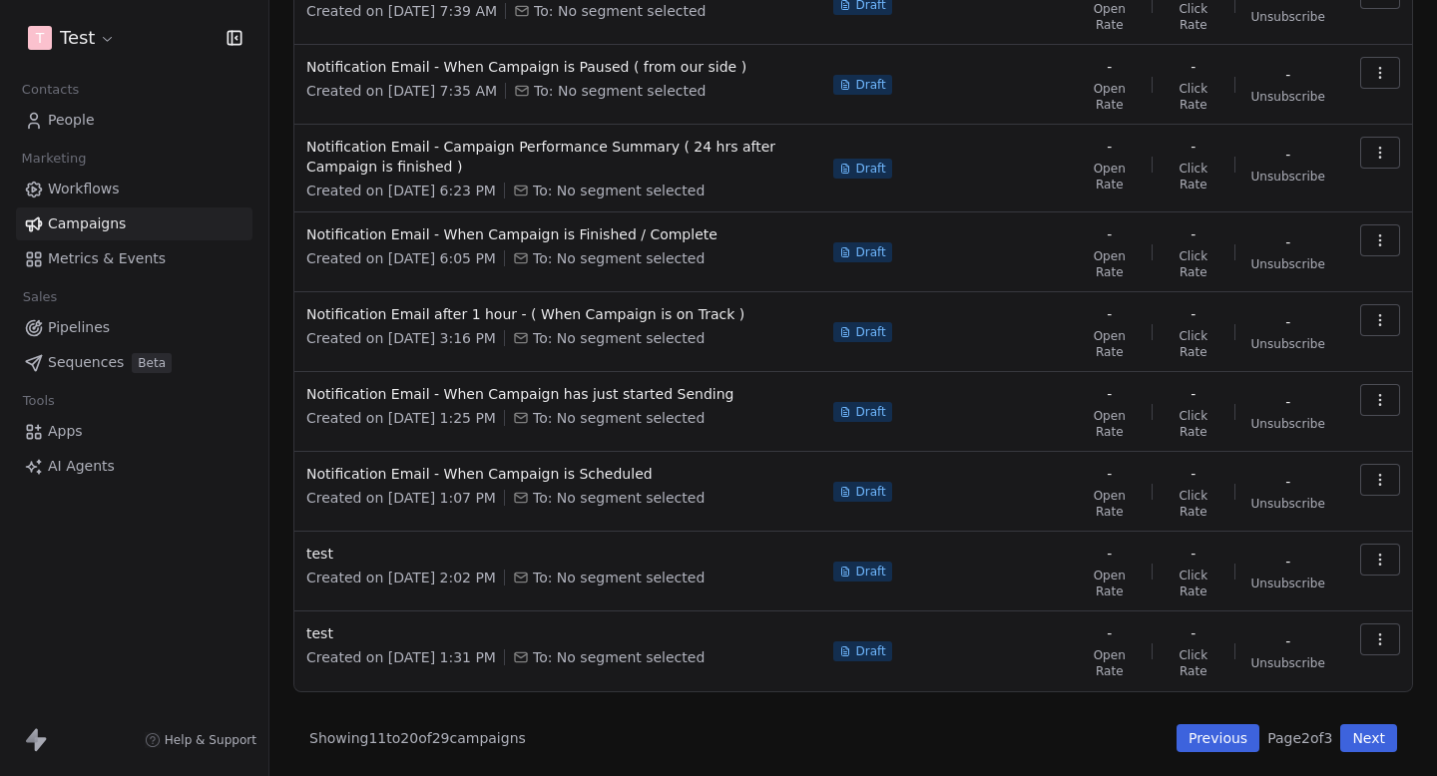
click at [1212, 739] on button "Previous" at bounding box center [1218, 738] width 83 height 28
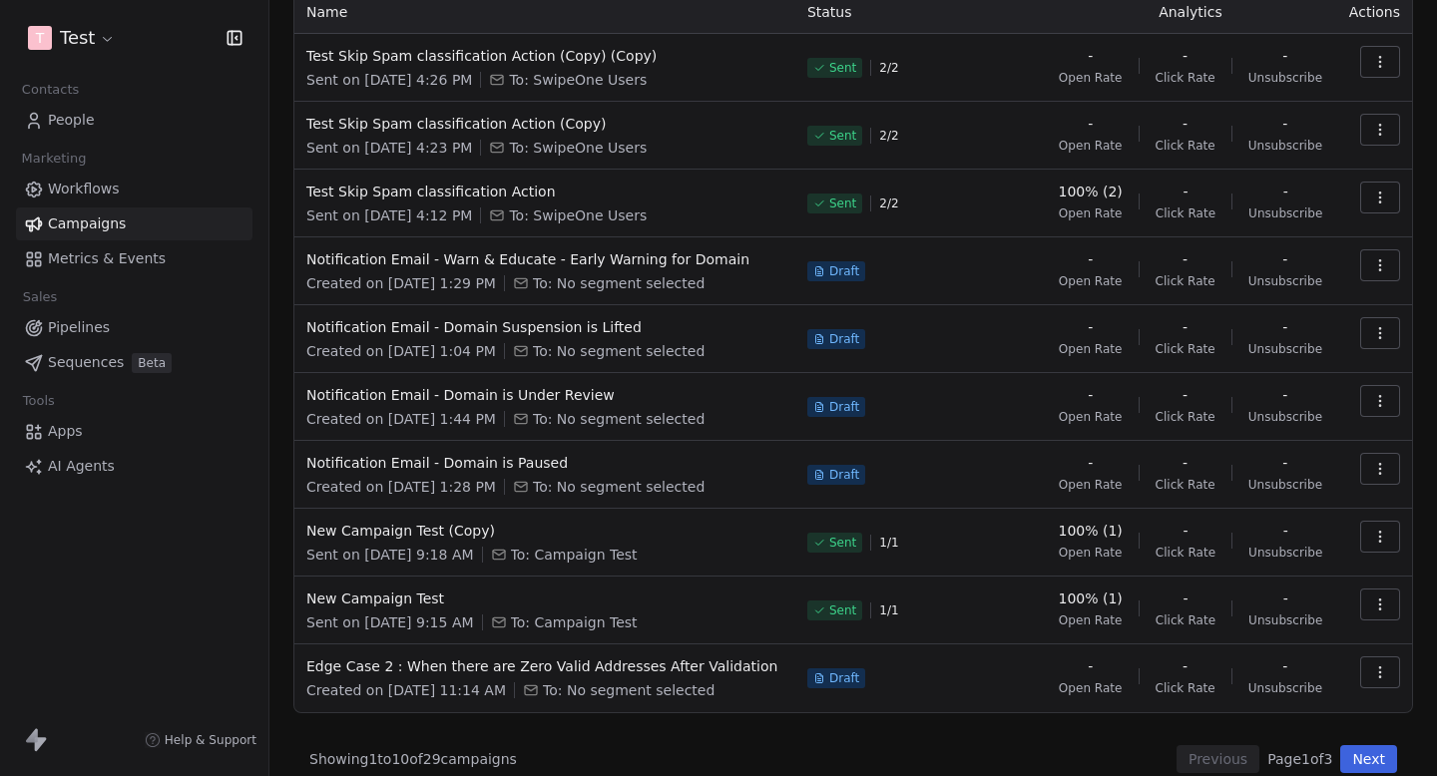
scroll to position [156, 0]
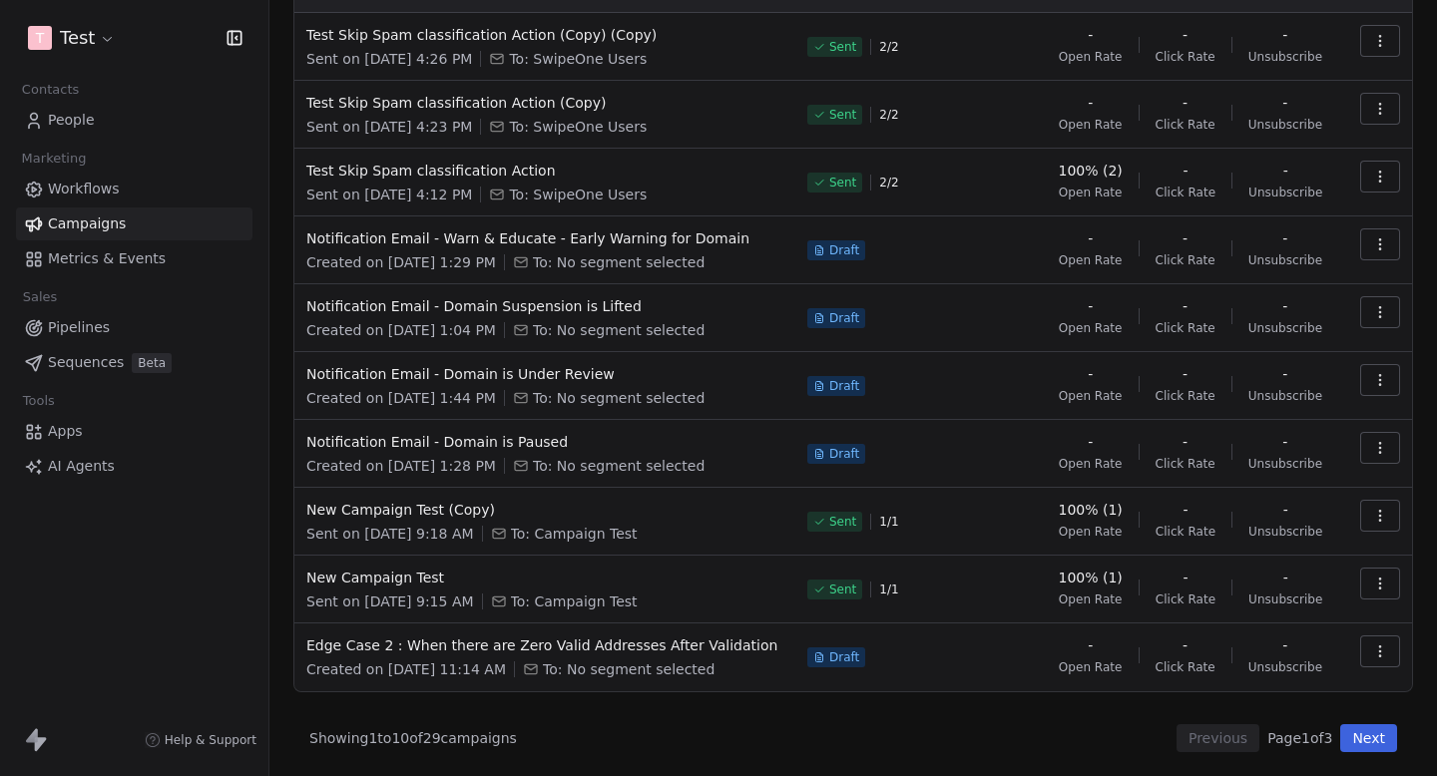
click at [1380, 738] on button "Next" at bounding box center [1368, 738] width 57 height 28
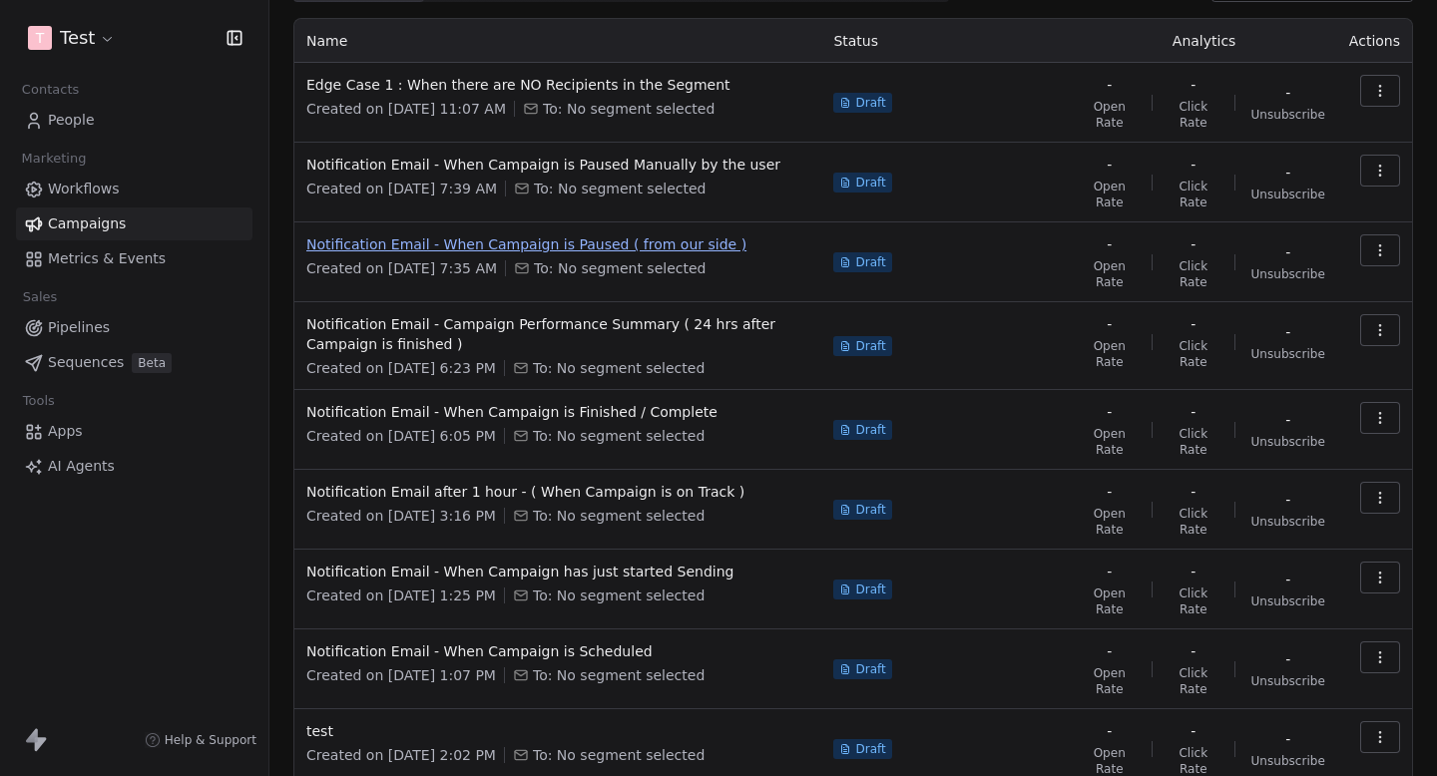
scroll to position [105, 0]
click at [669, 171] on span "Notification Email - When Campaign is Paused Manually by the user" at bounding box center [557, 166] width 503 height 20
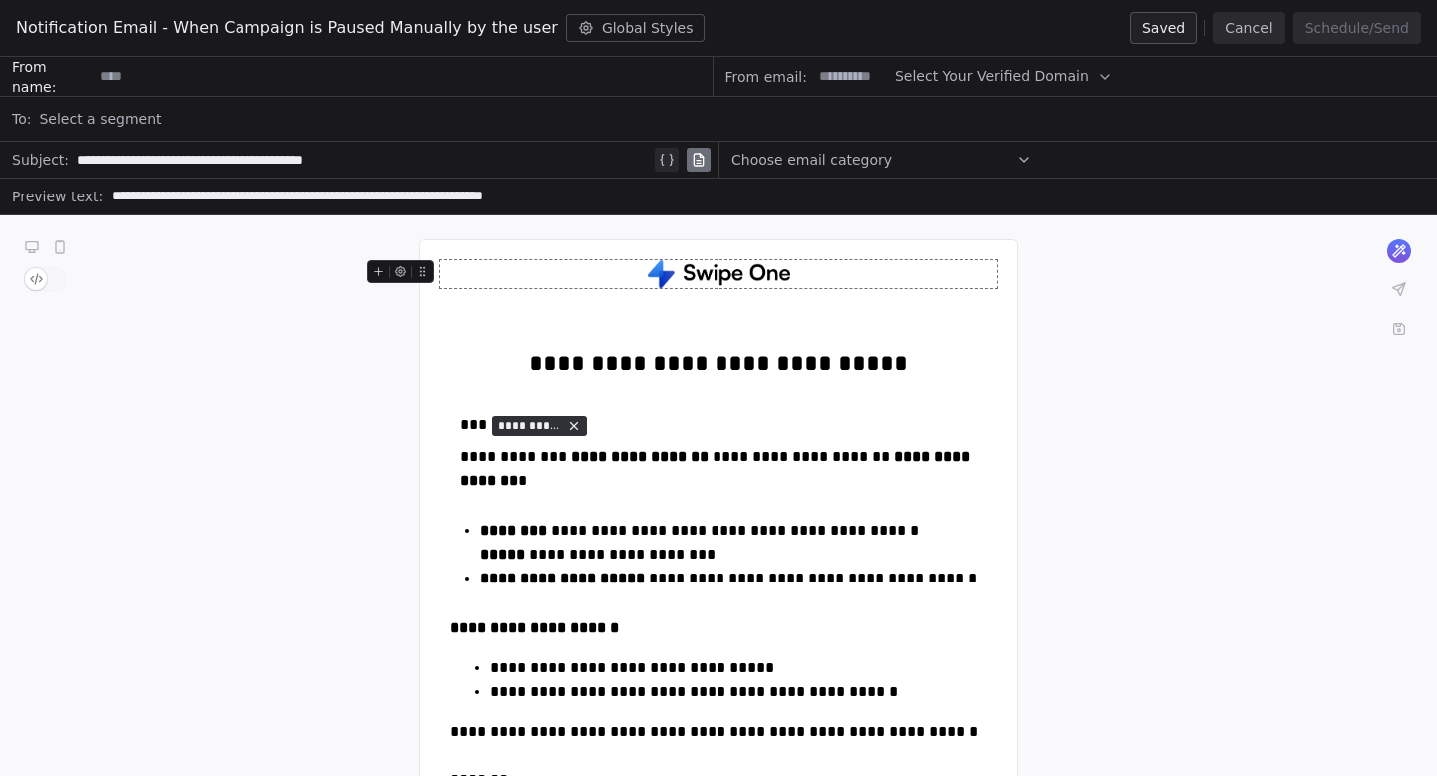
click at [1262, 37] on button "Cancel" at bounding box center [1248, 28] width 71 height 32
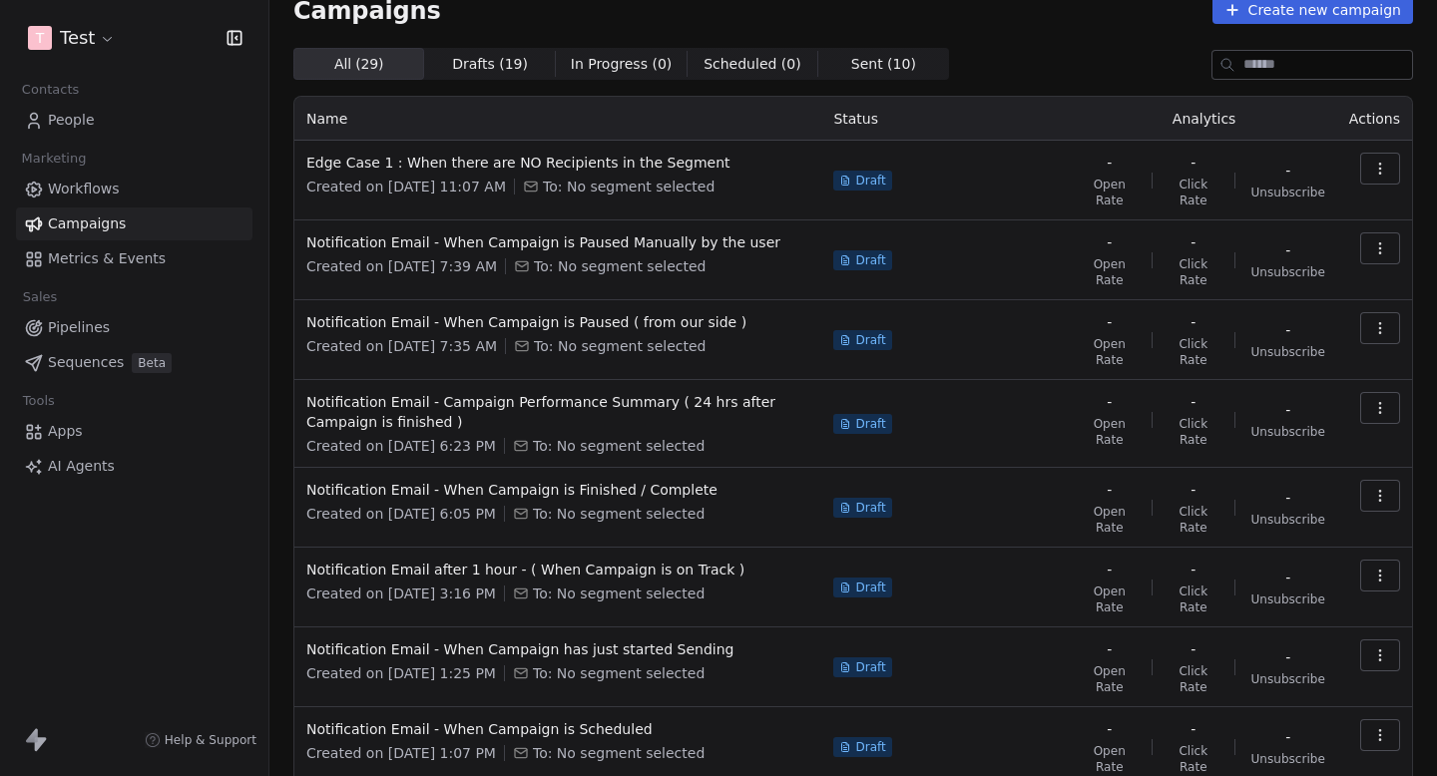
scroll to position [283, 0]
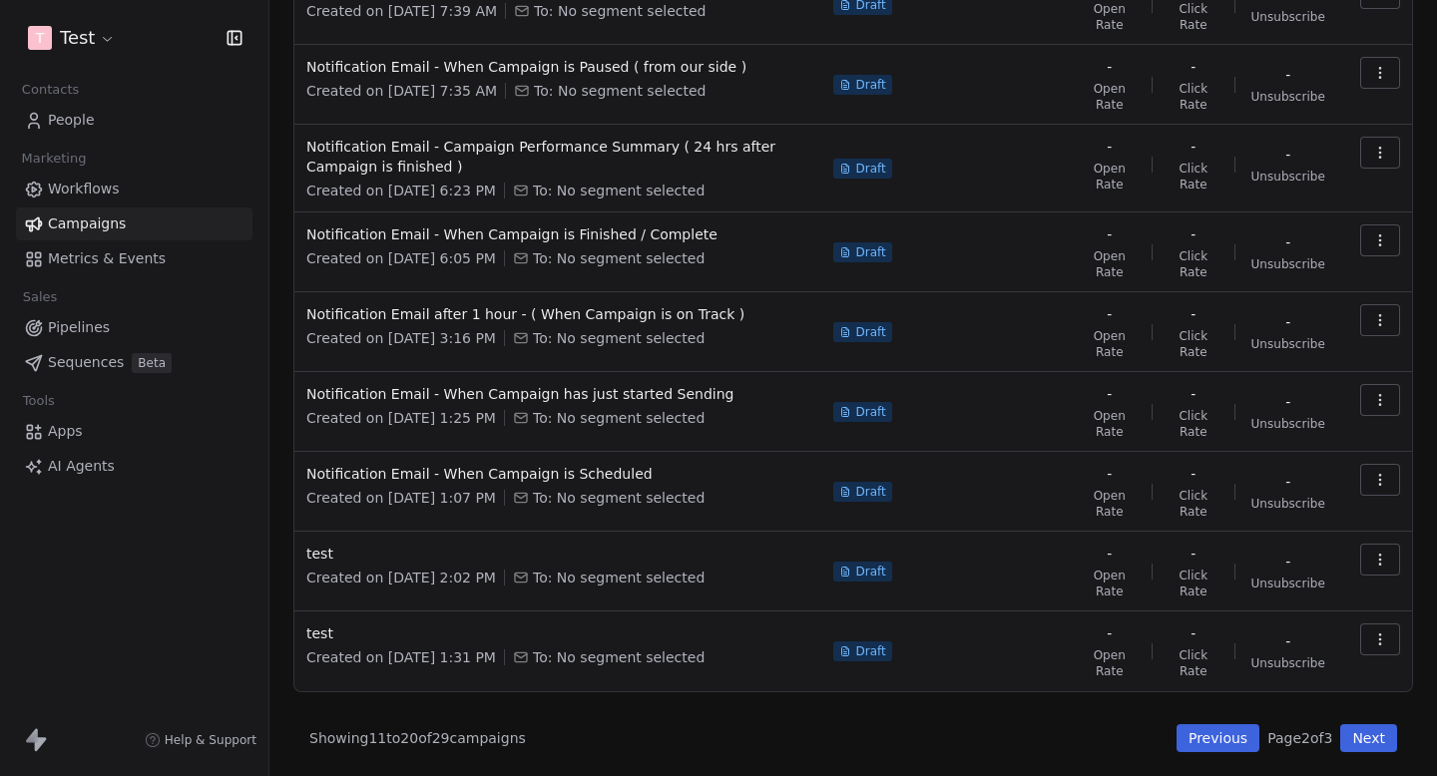
click at [673, 408] on span "To: No segment selected" at bounding box center [619, 418] width 172 height 20
click at [686, 399] on span "Notification Email - When Campaign has just started Sending" at bounding box center [557, 394] width 503 height 20
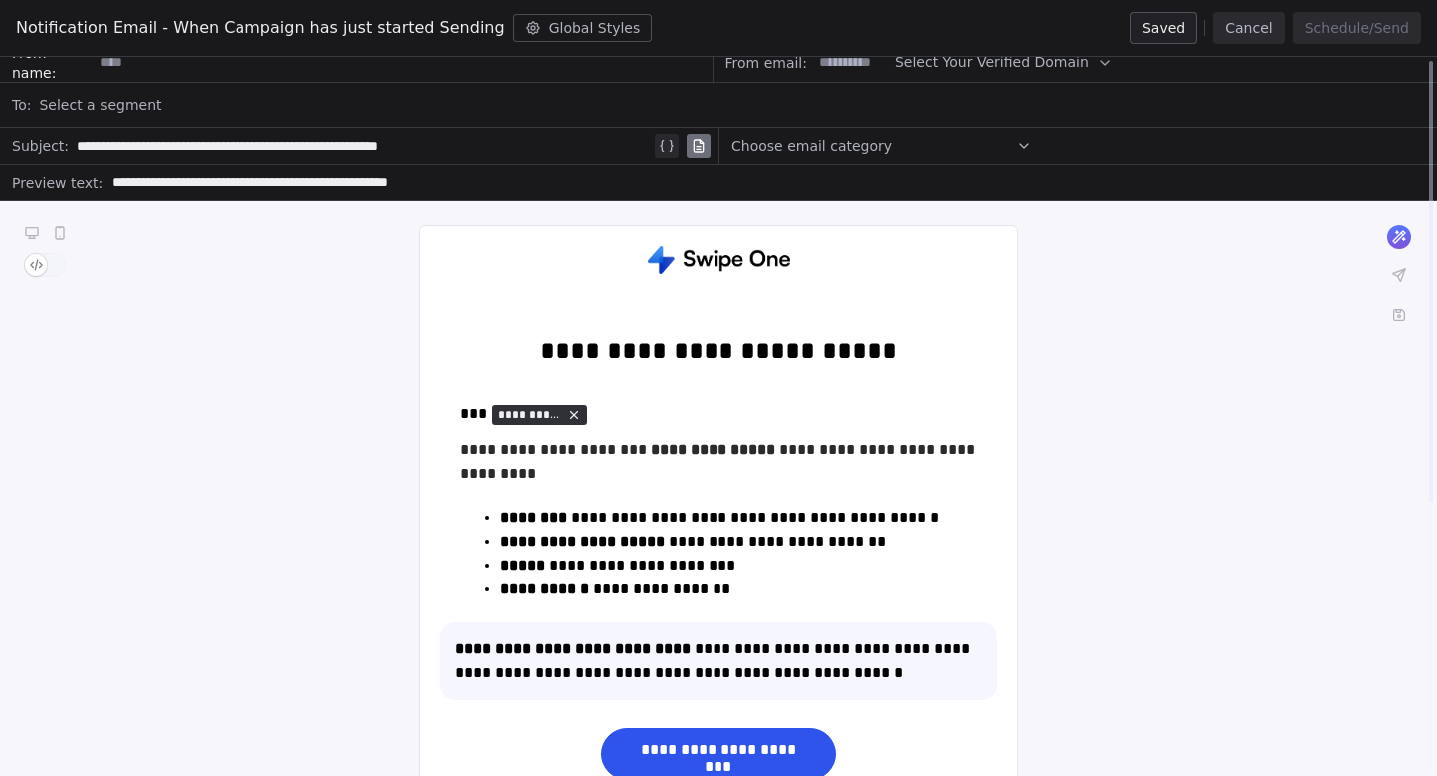
scroll to position [0, 0]
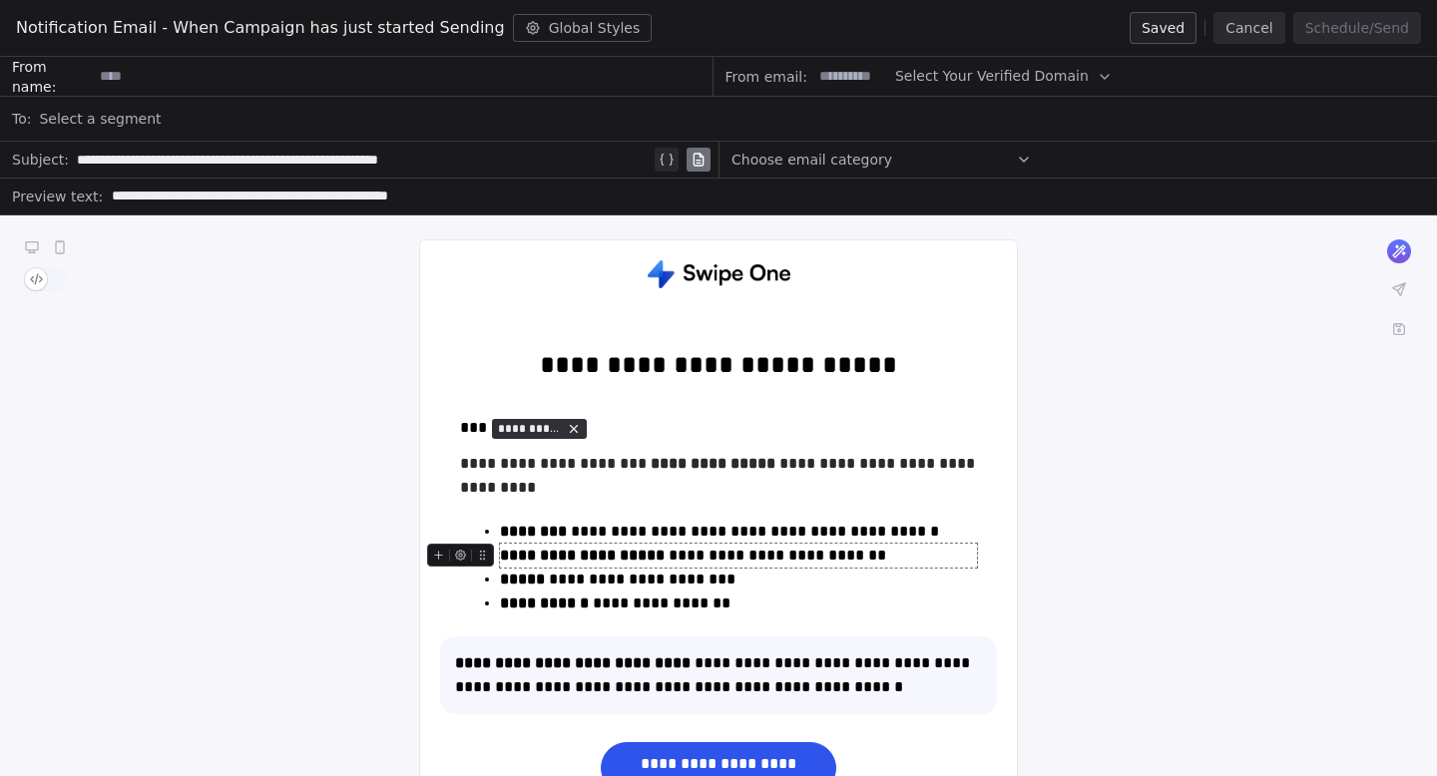
click at [1240, 28] on button "Cancel" at bounding box center [1248, 28] width 71 height 32
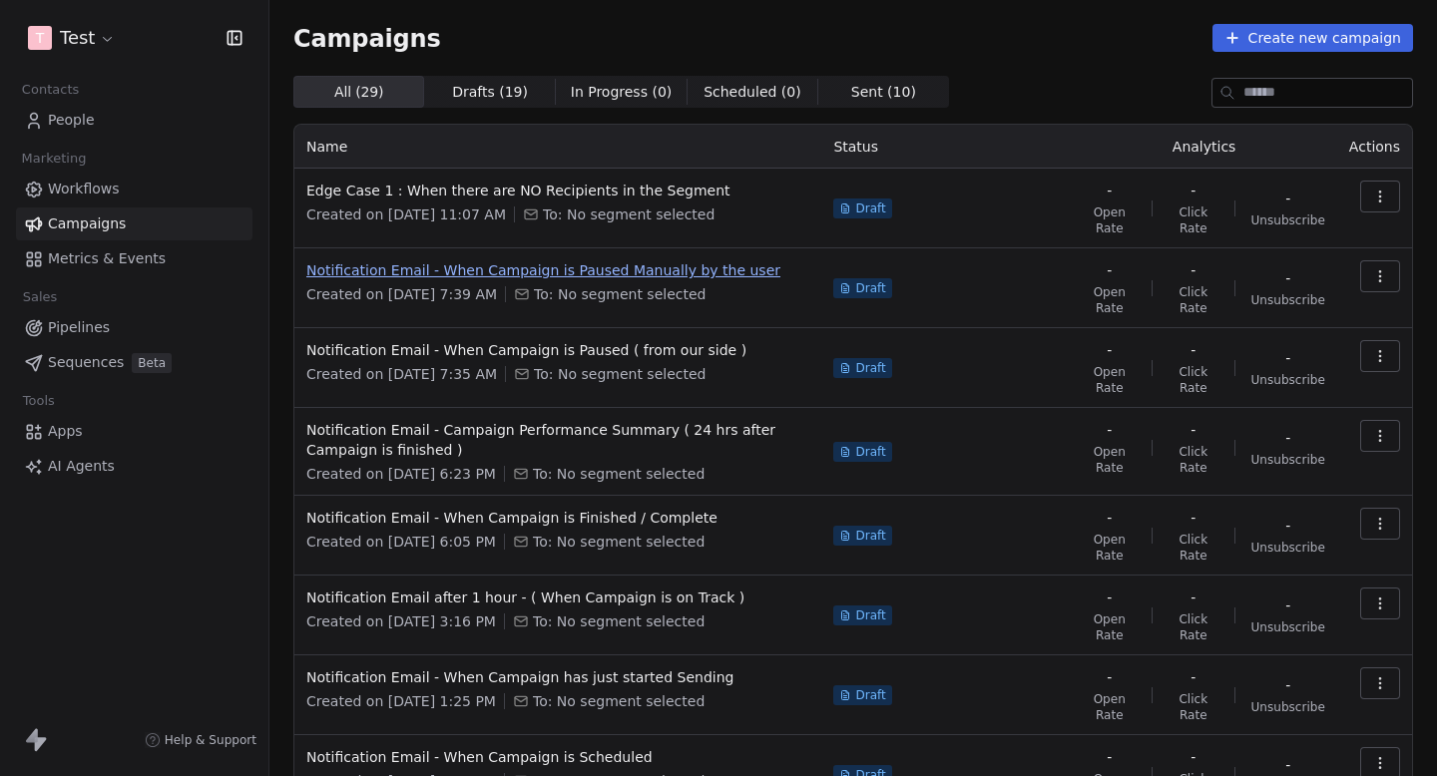
click at [584, 260] on span "Notification Email - When Campaign is Paused Manually by the user" at bounding box center [557, 270] width 503 height 20
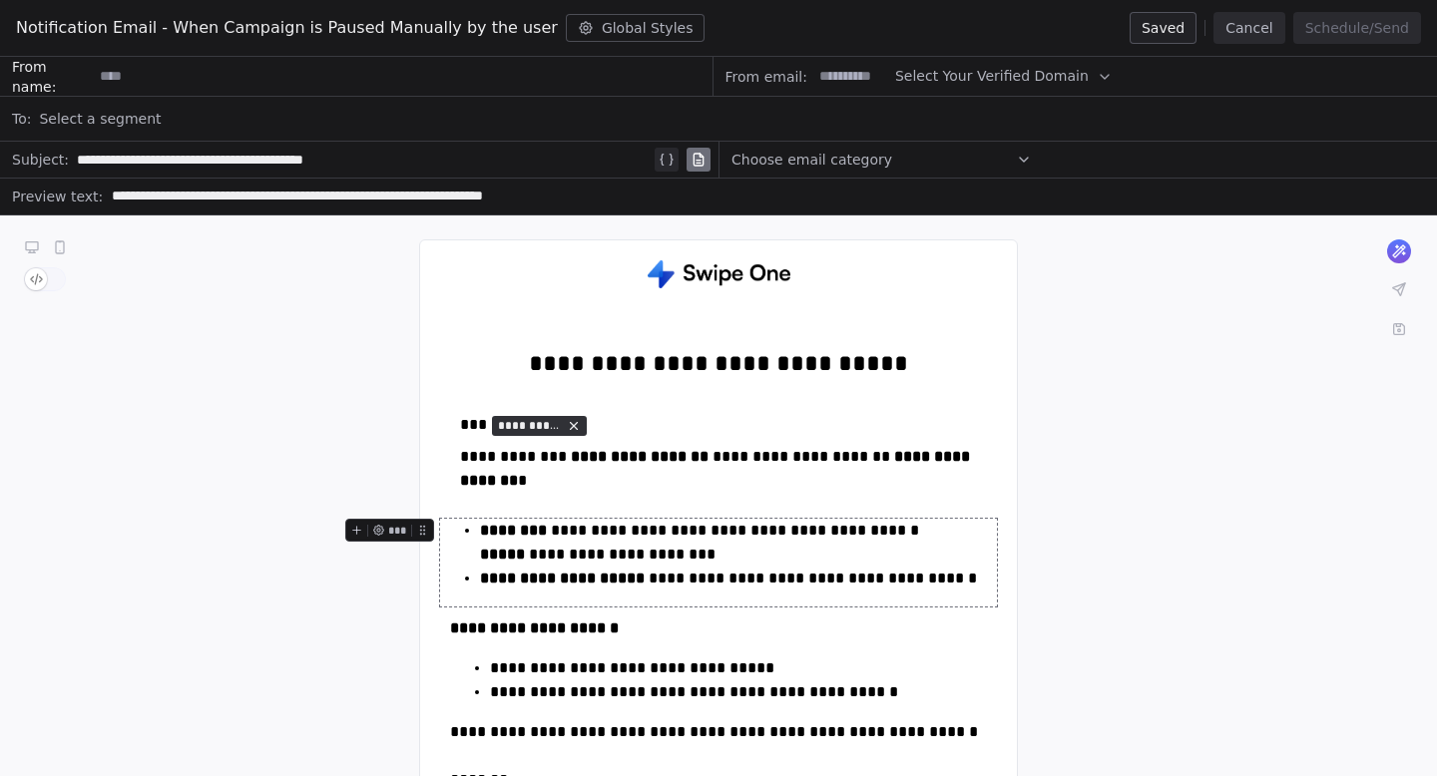
click at [1263, 26] on button "Cancel" at bounding box center [1248, 28] width 71 height 32
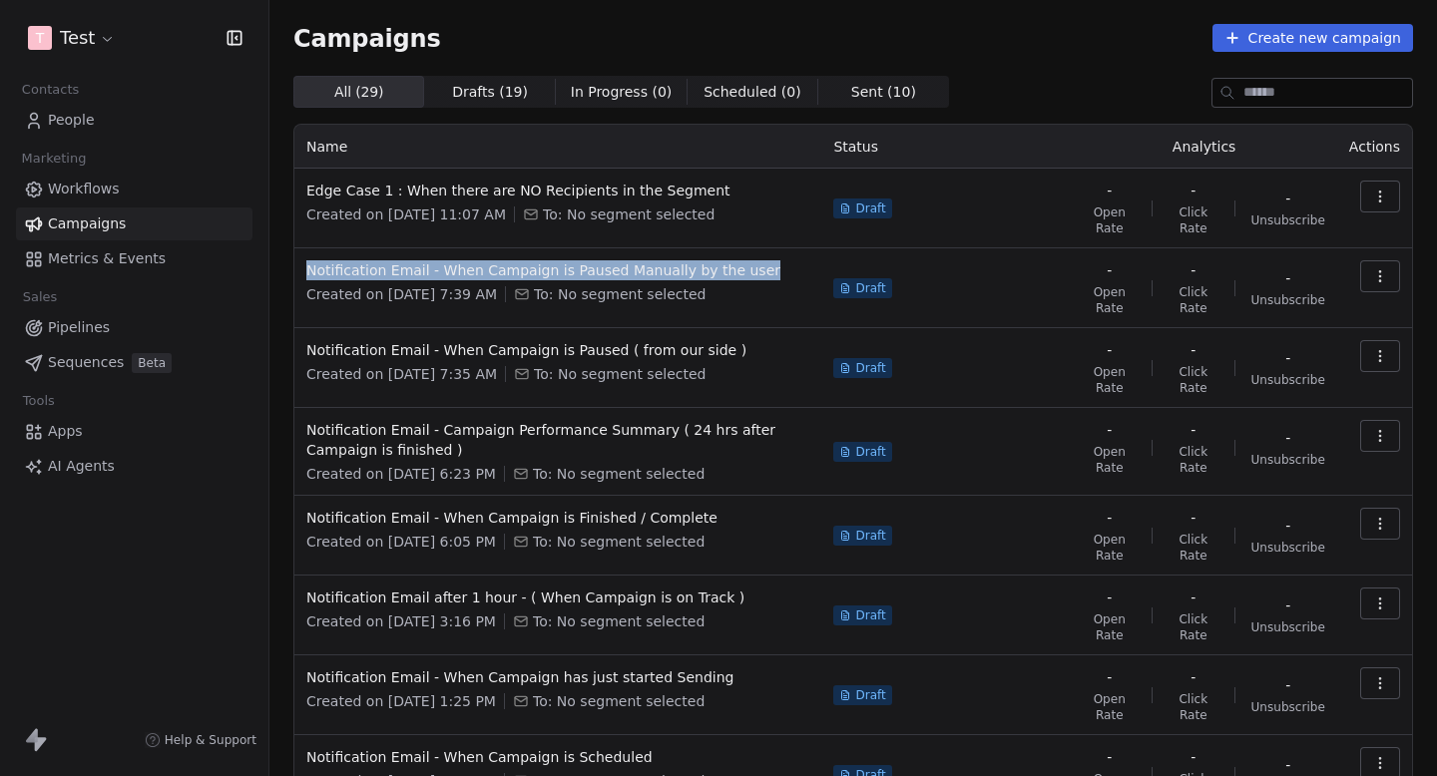
copy span "Notification Email - When Campaign is Paused Manually by the user"
drag, startPoint x: 778, startPoint y: 272, endPoint x: 300, endPoint y: 273, distance: 478.0
click at [300, 273] on td "Notification Email - When Campaign is Paused Manually by the user Created on [D…" at bounding box center [557, 288] width 527 height 80
click at [1048, 80] on div "All ( 29 ) All ( 29 ) Drafts ( 19 ) Drafts ( 19 ) In Progress ( 0 ) In Progress…" at bounding box center [853, 92] width 1120 height 32
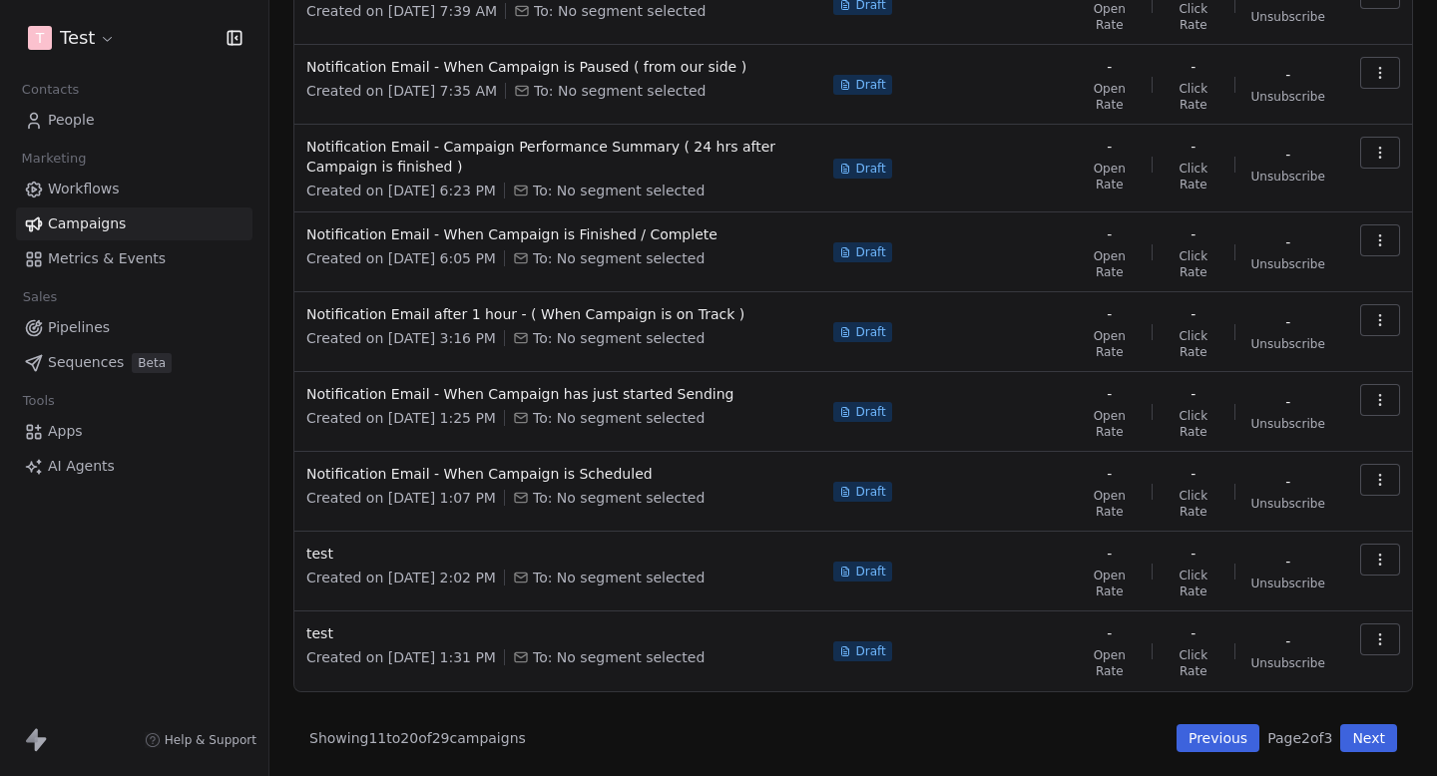
click at [1219, 731] on button "Previous" at bounding box center [1218, 738] width 83 height 28
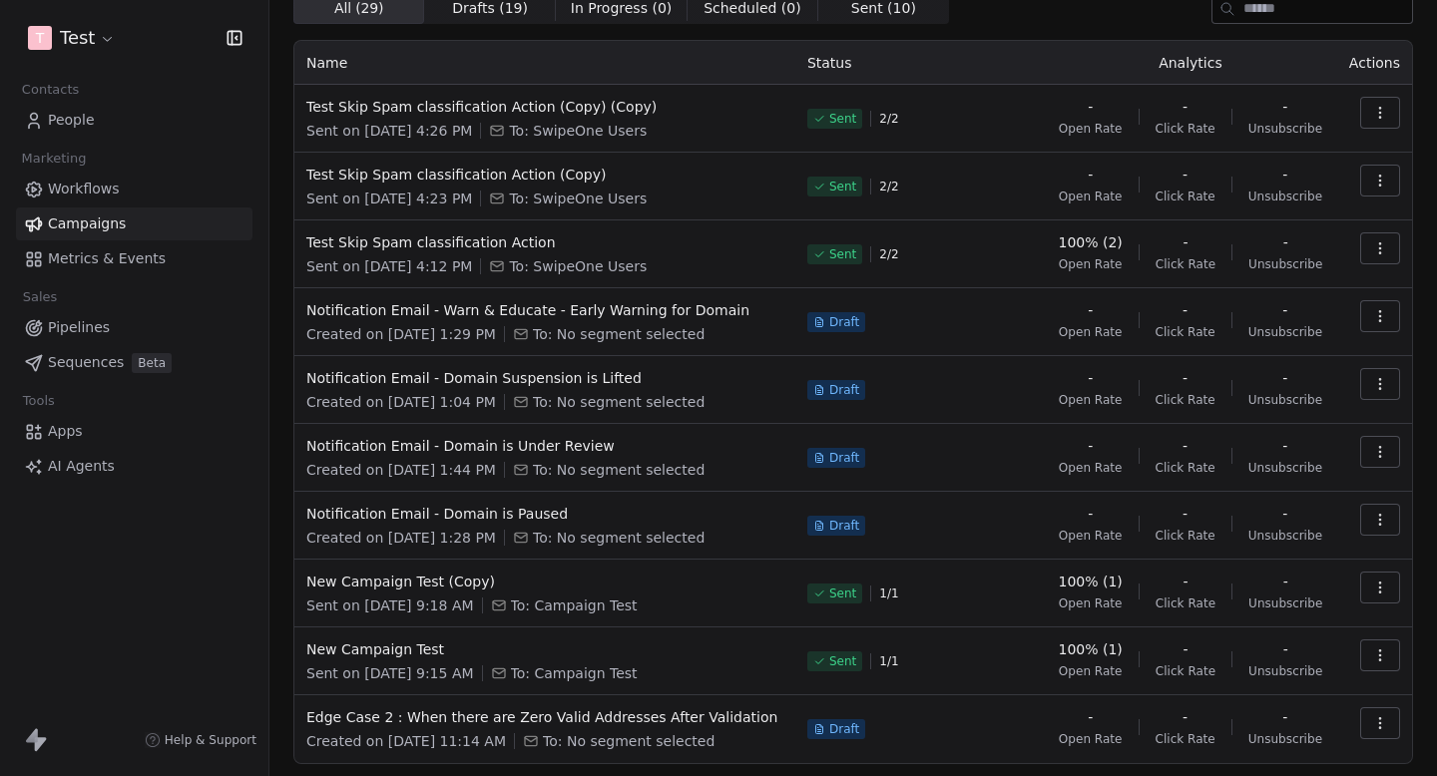
scroll to position [156, 0]
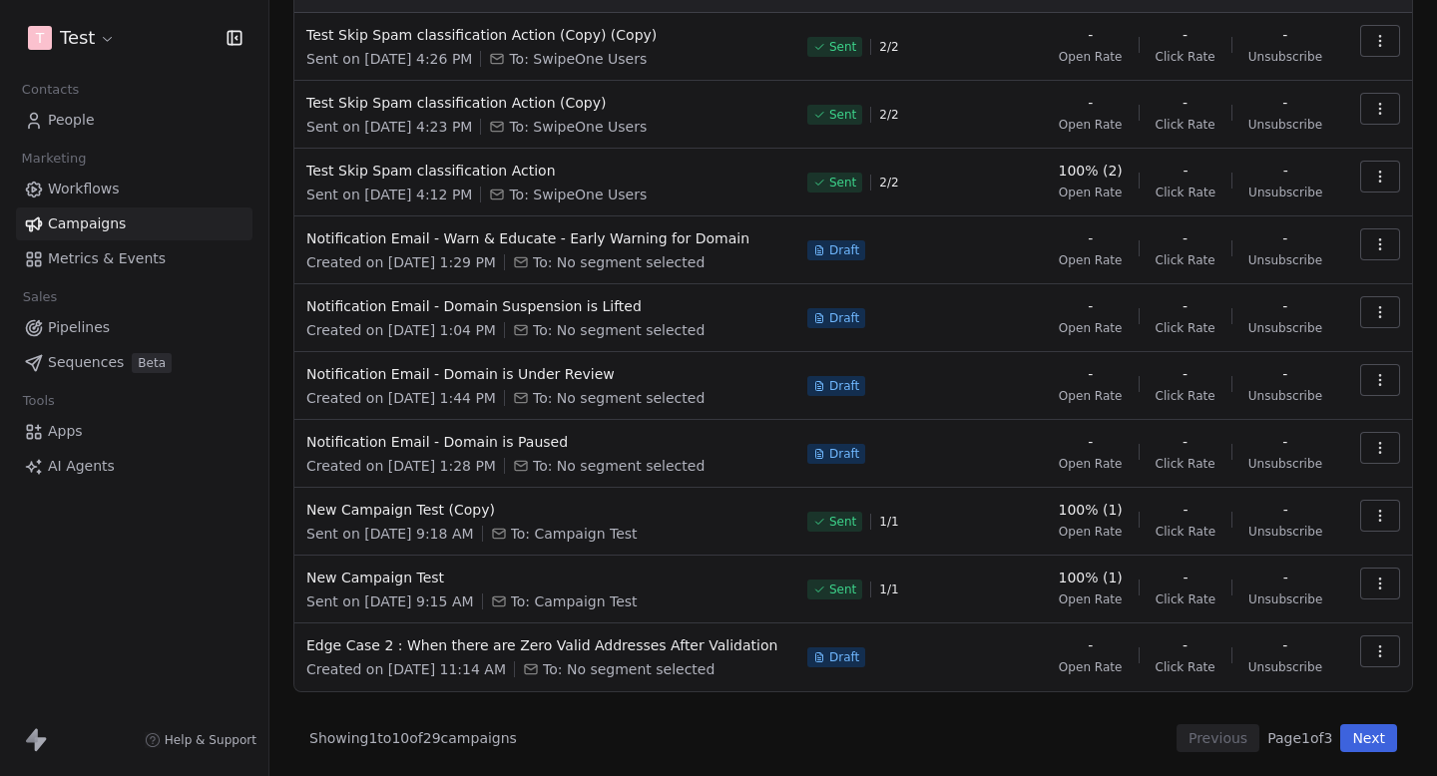
click at [1368, 747] on button "Next" at bounding box center [1368, 738] width 57 height 28
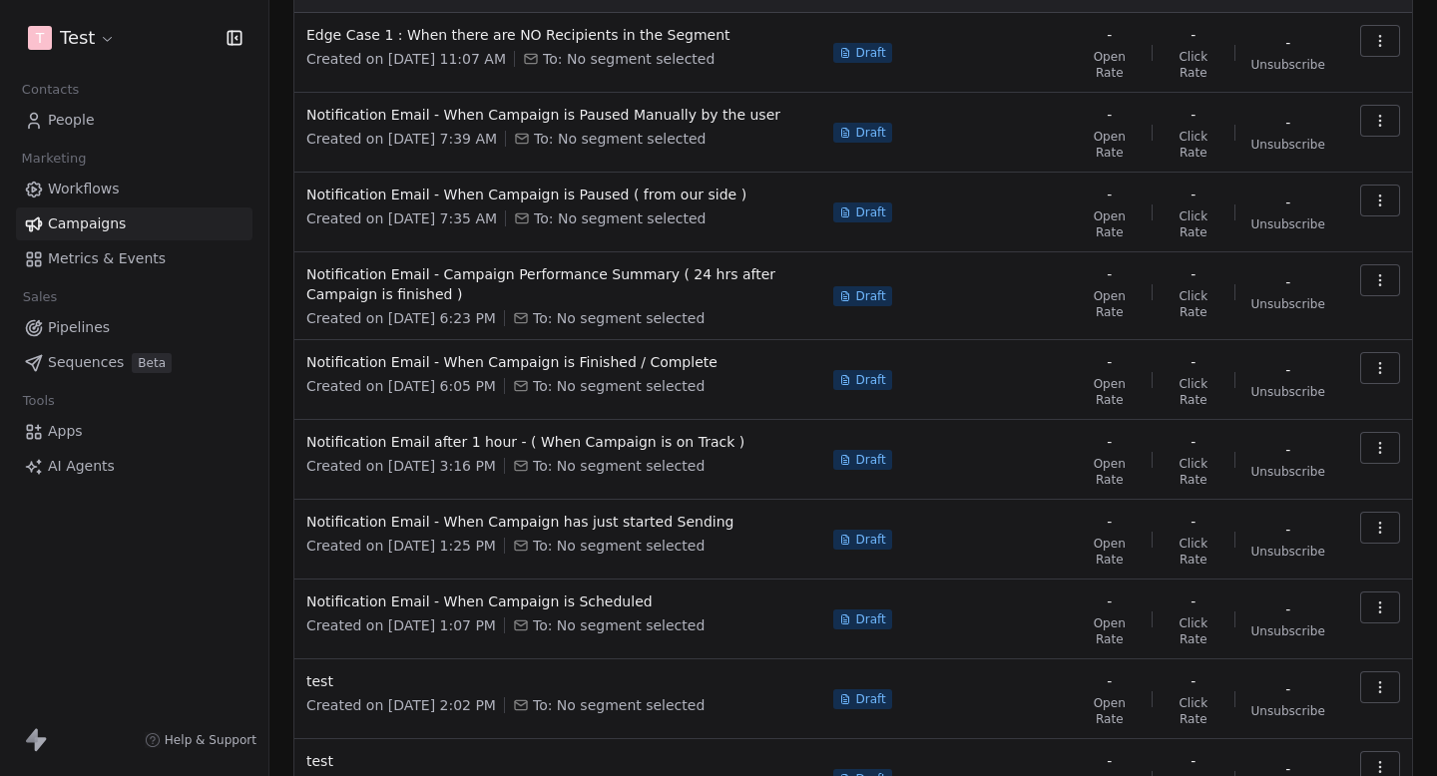
scroll to position [0, 0]
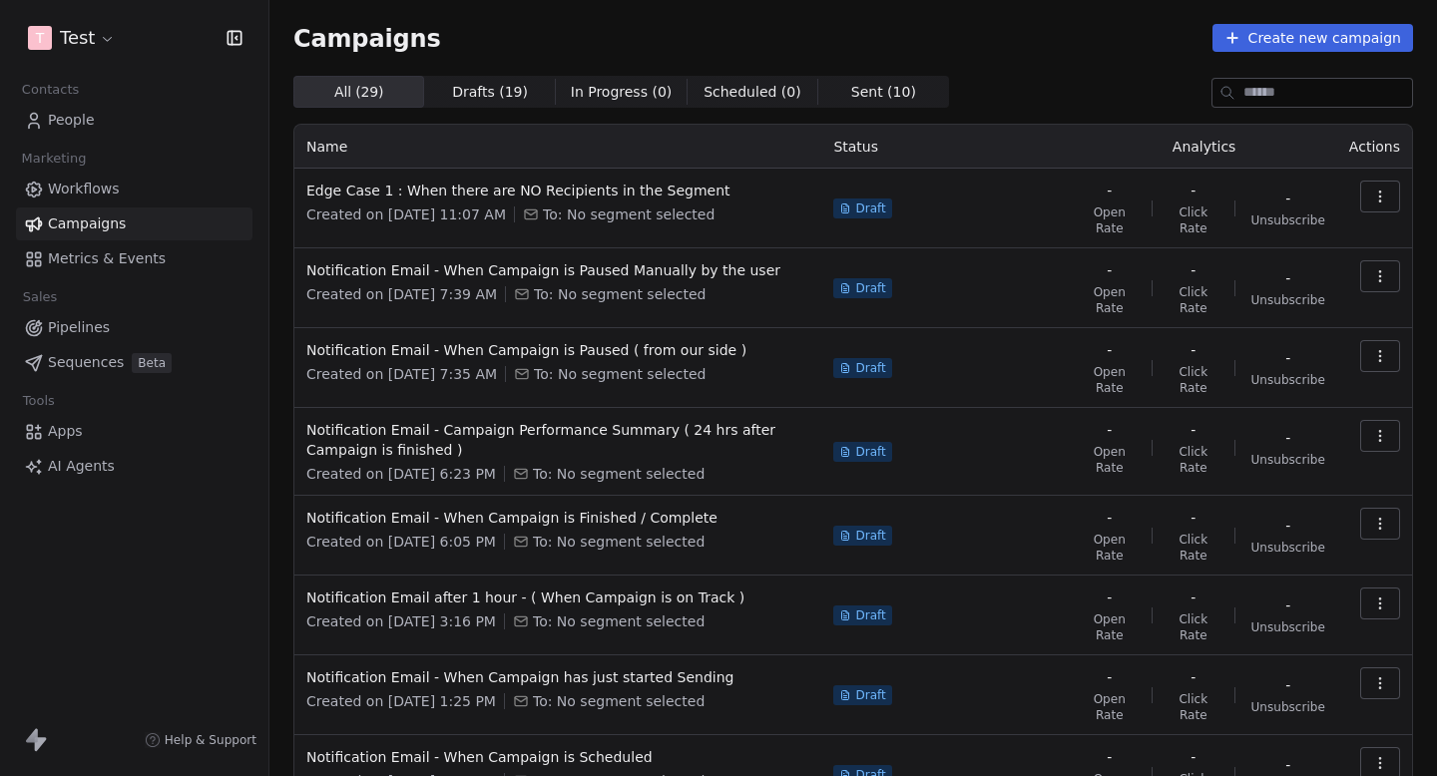
click at [1287, 100] on input at bounding box center [1327, 93] width 169 height 28
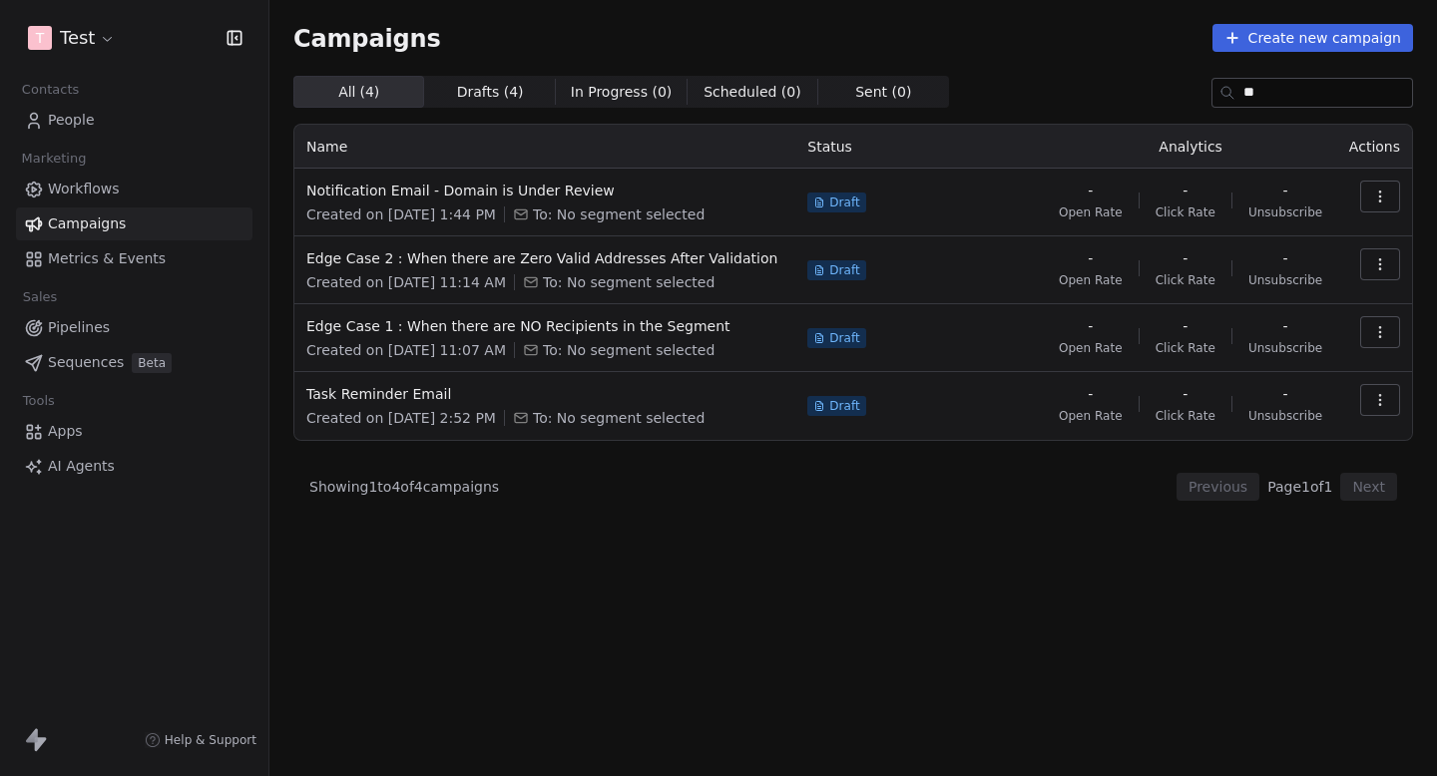
type input "*"
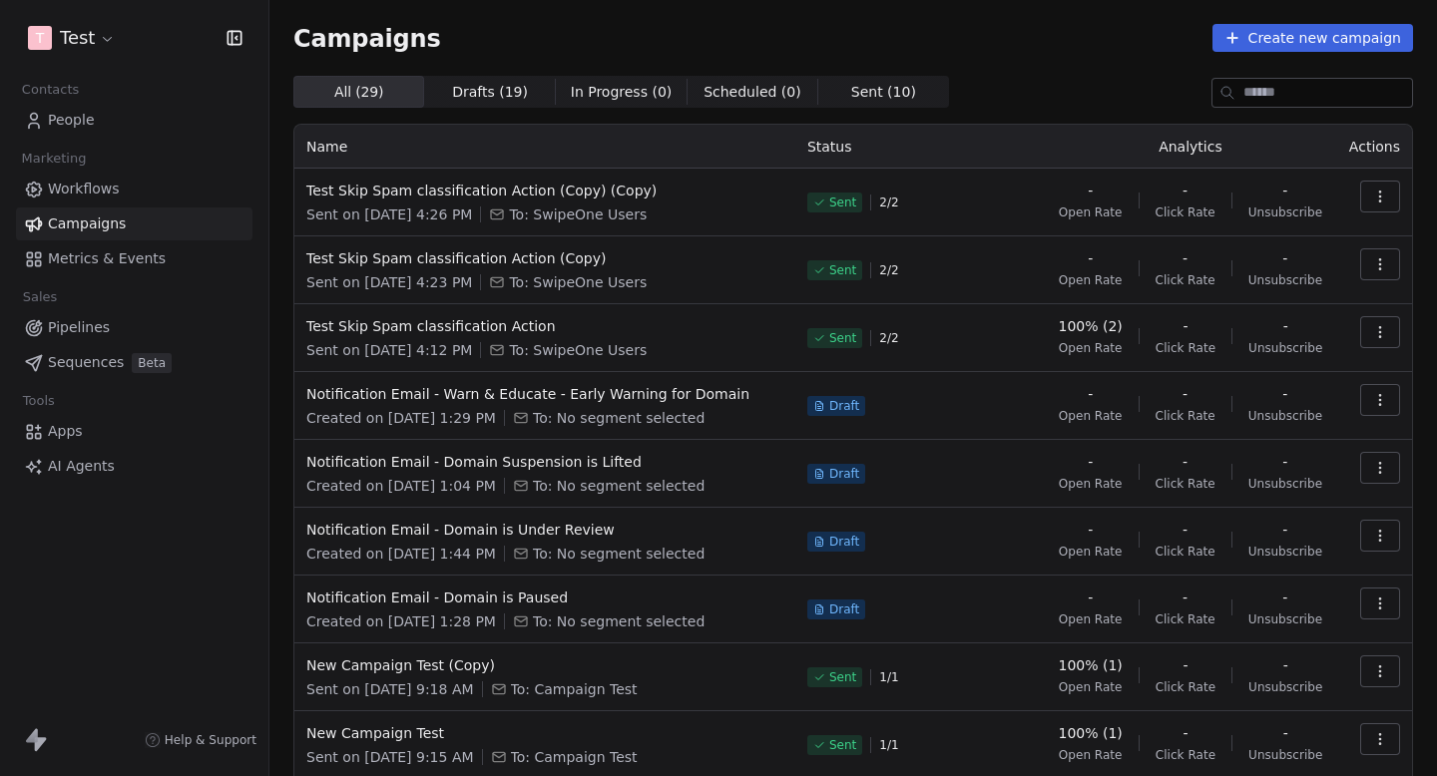
scroll to position [156, 0]
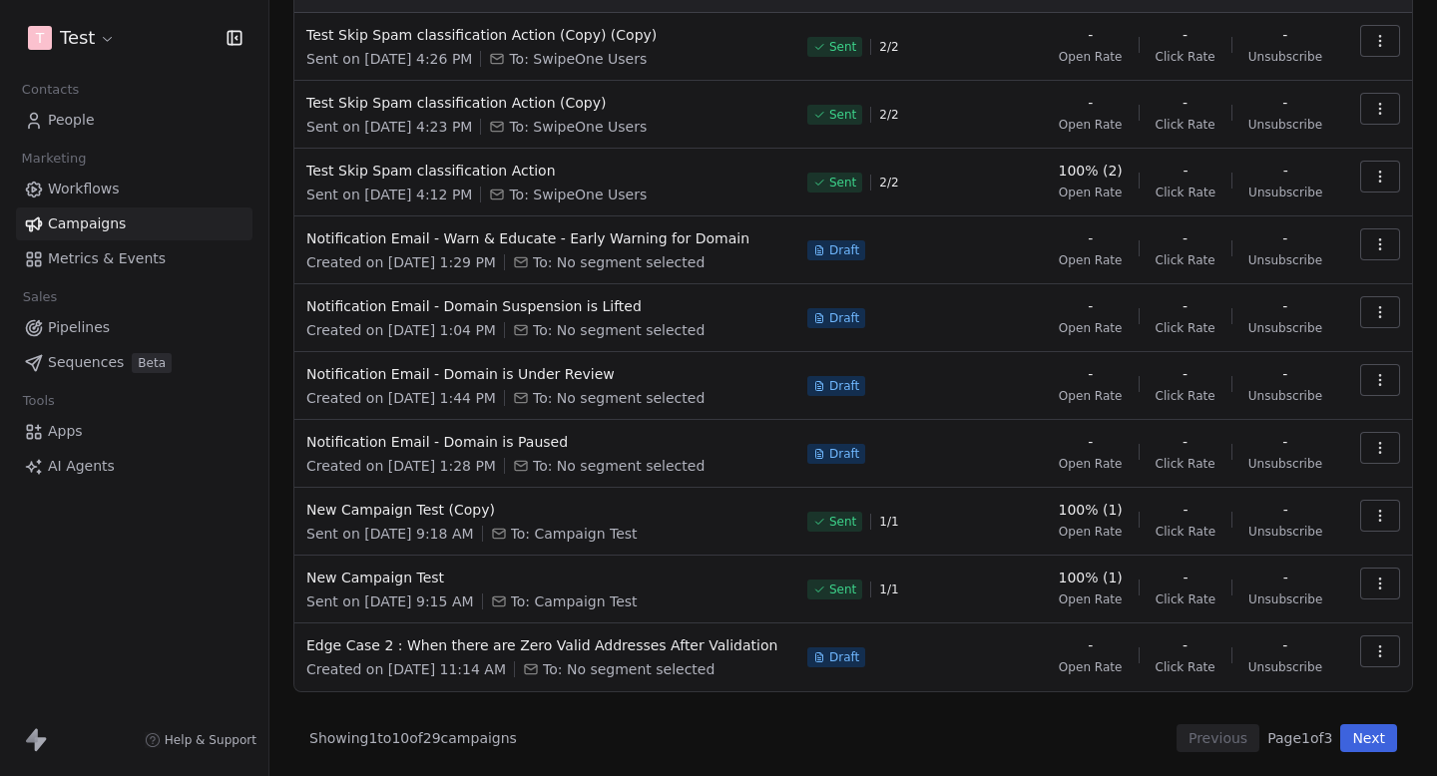
click at [1373, 735] on button "Next" at bounding box center [1368, 738] width 57 height 28
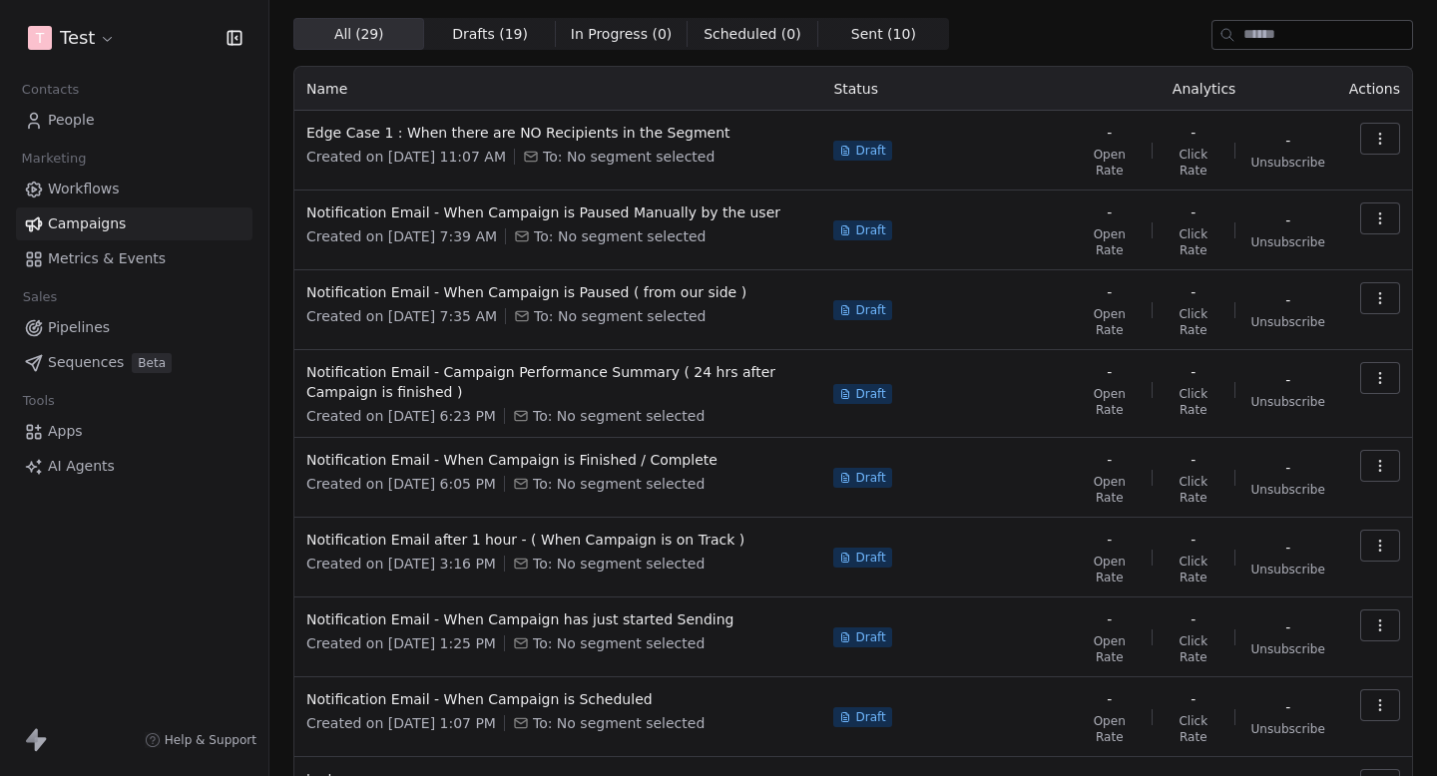
scroll to position [39, 0]
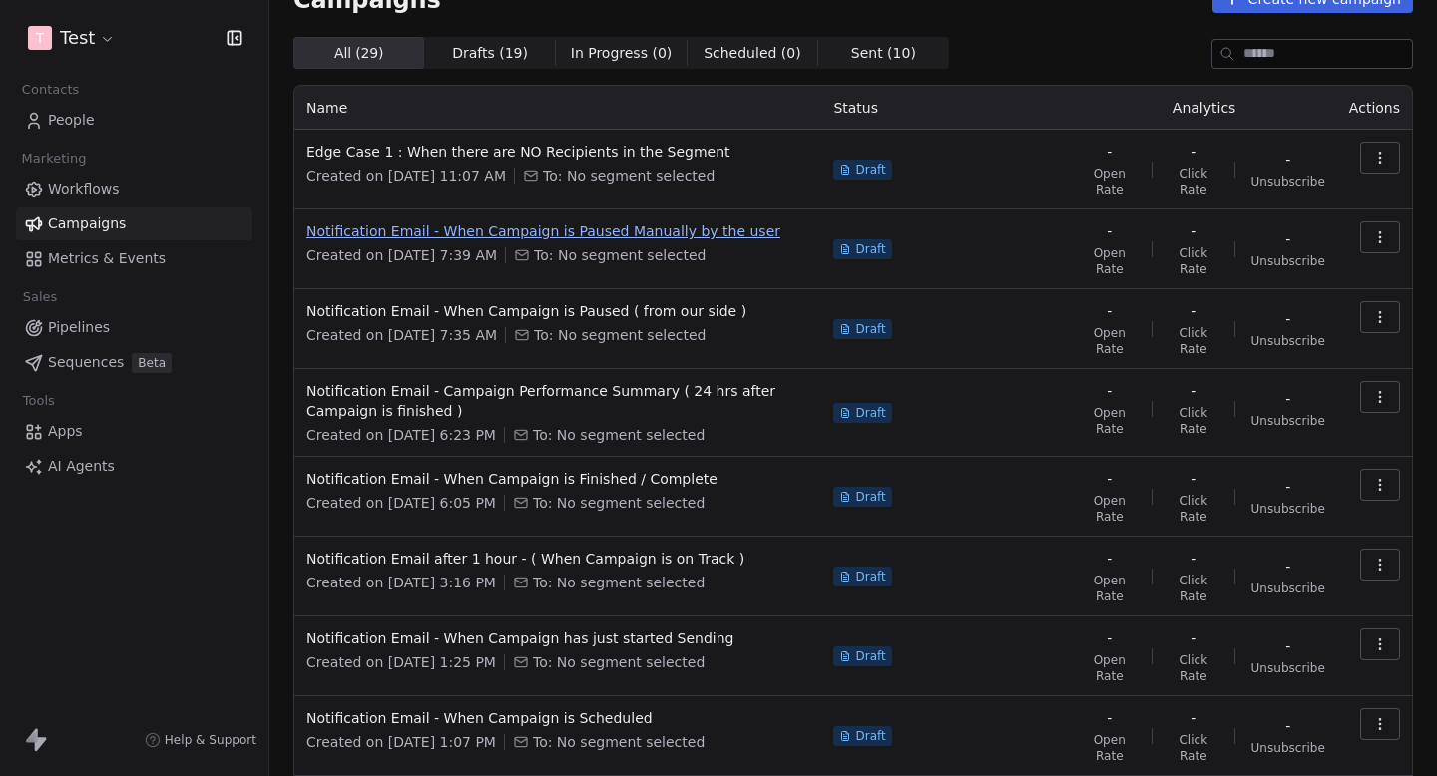
click at [684, 226] on span "Notification Email - When Campaign is Paused Manually by the user" at bounding box center [557, 232] width 503 height 20
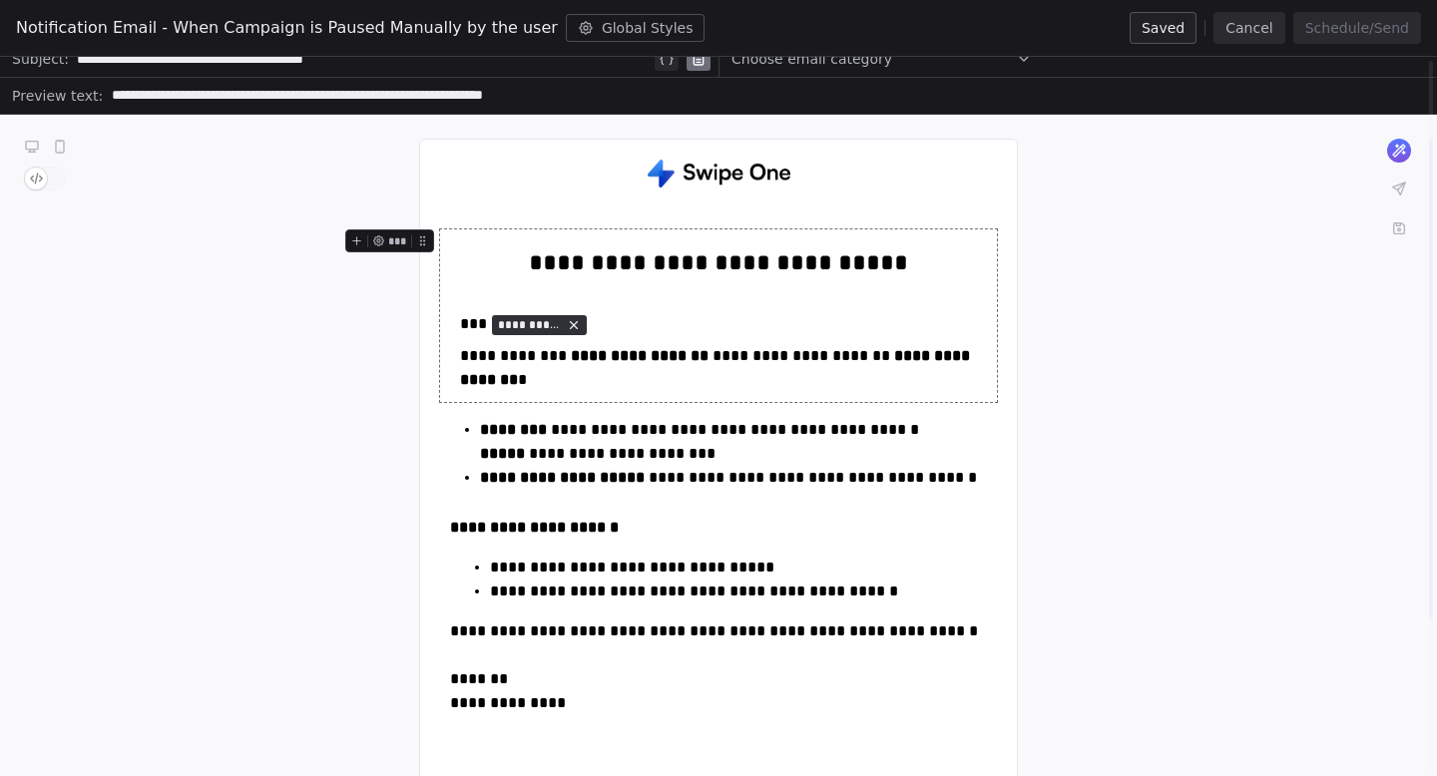
scroll to position [120, 0]
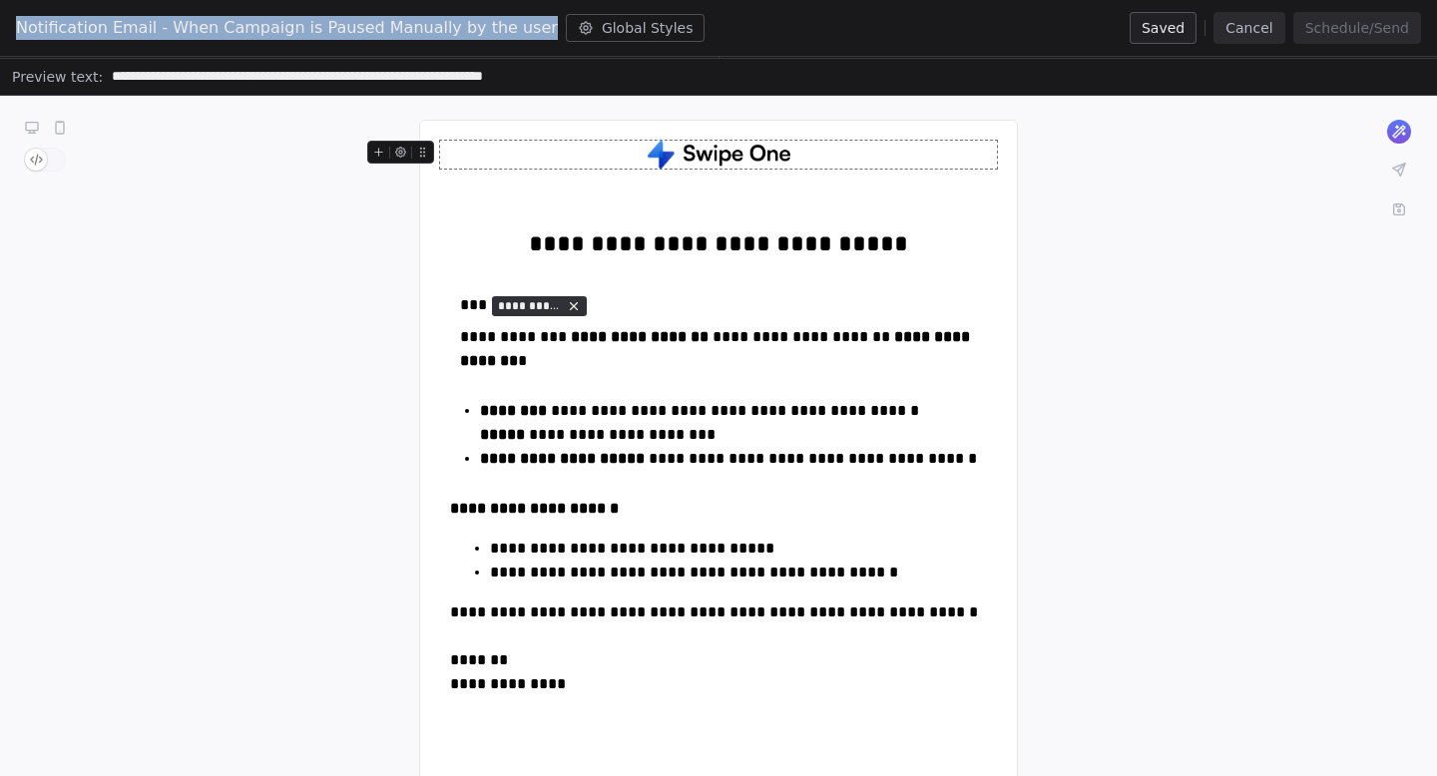
drag, startPoint x: 3, startPoint y: 30, endPoint x: 516, endPoint y: 23, distance: 513.0
click at [516, 23] on div "Notification Email - When Campaign is Paused Manually by the user Global Styles…" at bounding box center [718, 28] width 1437 height 57
copy span "Notification Email - When Campaign is Paused Manually by the user"
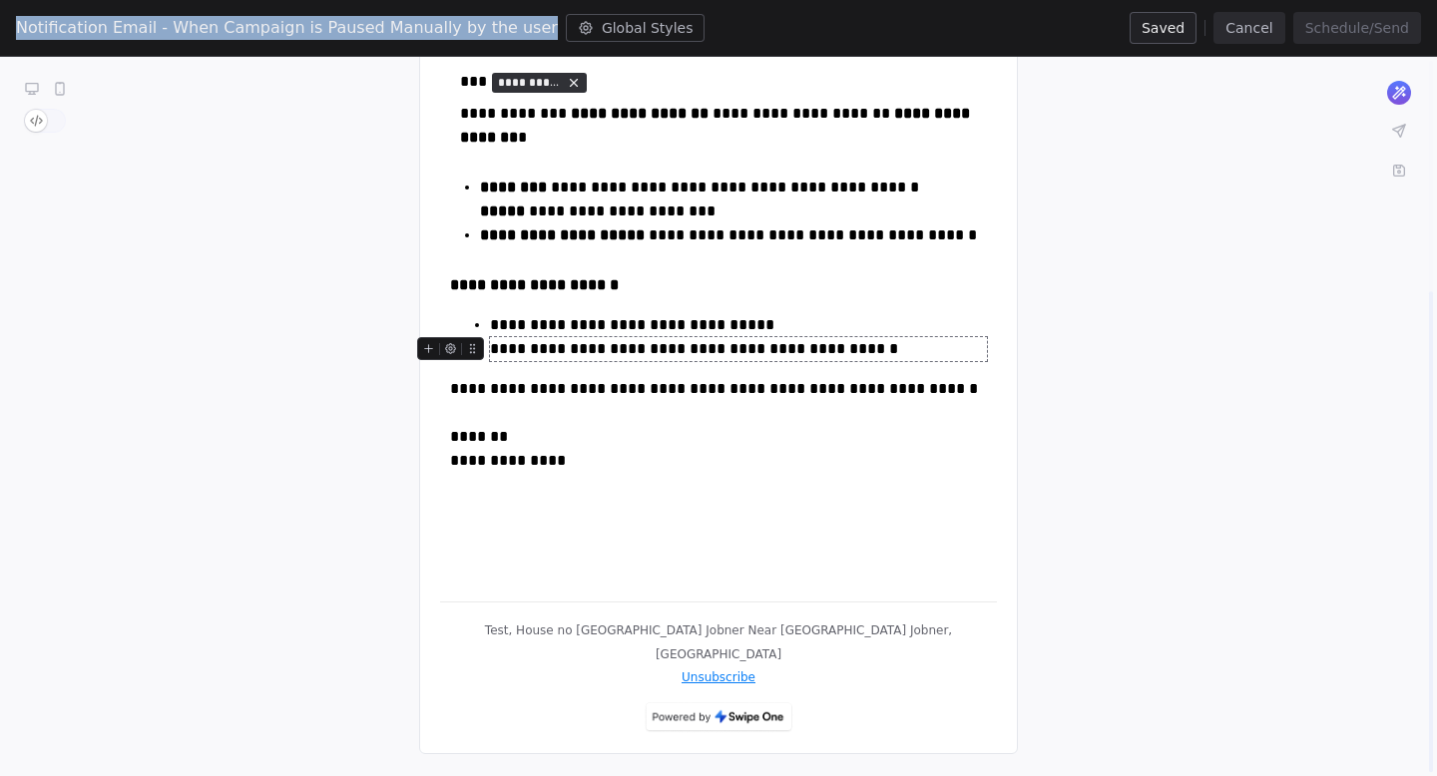
scroll to position [345, 0]
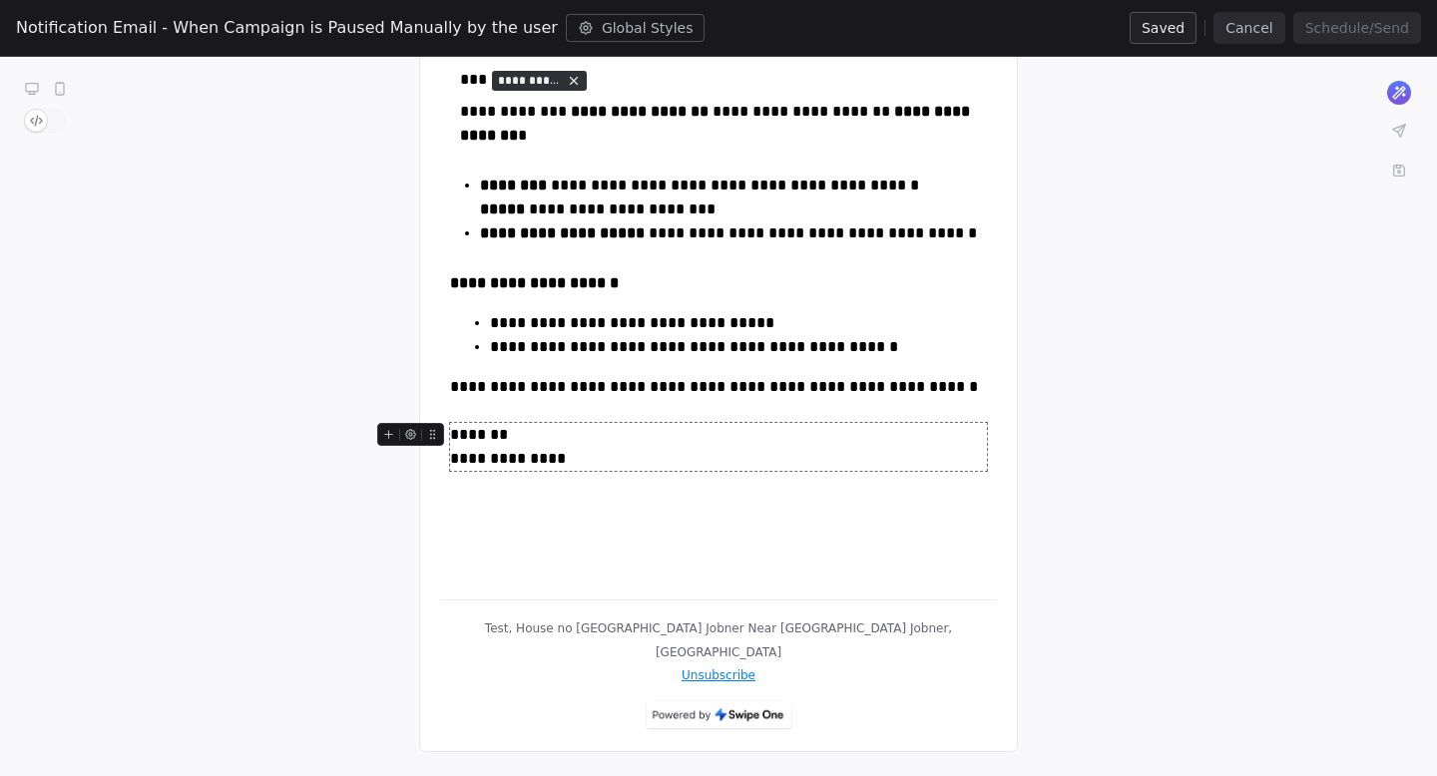
click at [701, 574] on div "**********" at bounding box center [718, 249] width 557 height 669
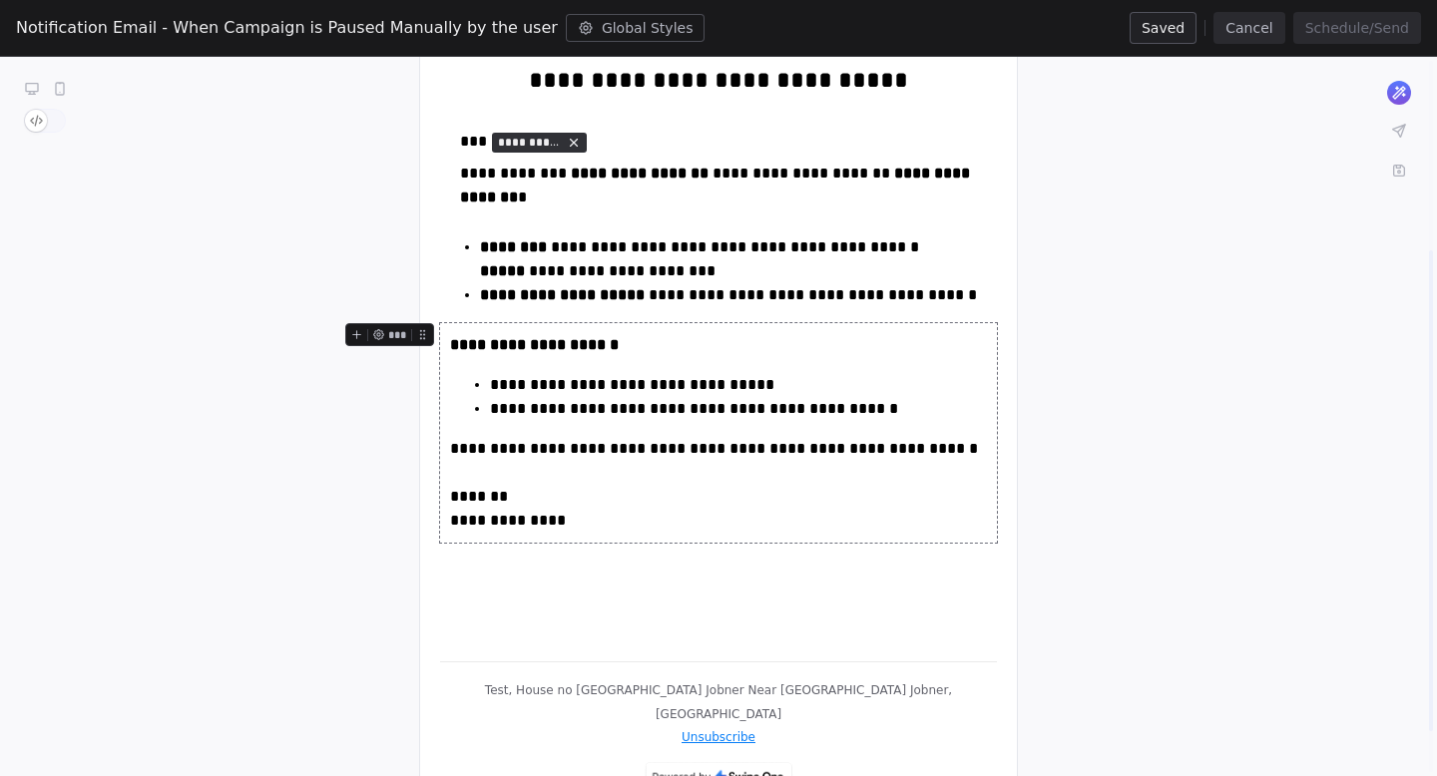
scroll to position [263, 0]
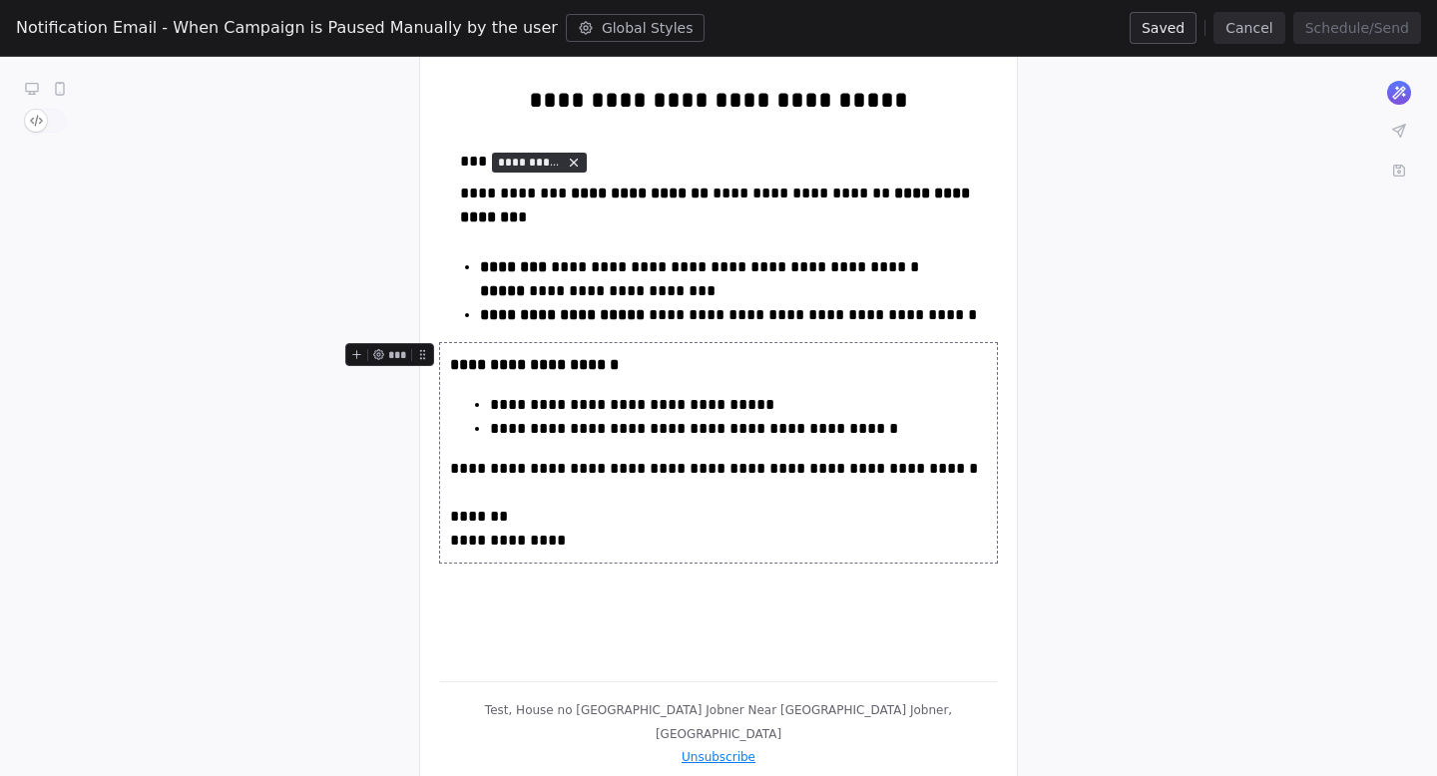
click at [855, 251] on div "**********" at bounding box center [718, 331] width 557 height 669
